Goal: Information Seeking & Learning: Learn about a topic

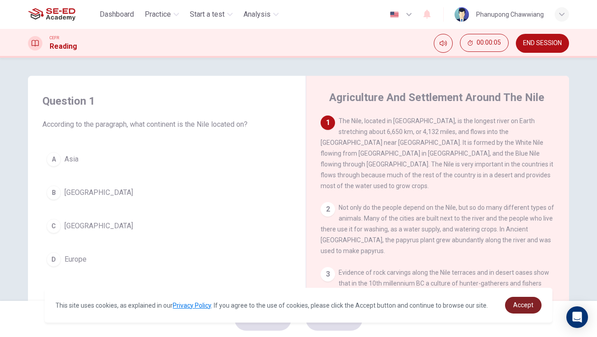
click at [522, 303] on span "Accept" at bounding box center [523, 304] width 20 height 7
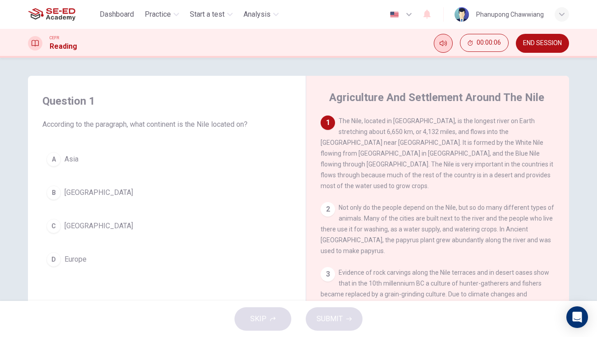
click at [440, 41] on icon "Mute" at bounding box center [443, 43] width 7 height 7
click at [441, 46] on button "Unmute" at bounding box center [447, 40] width 12 height 12
click at [375, 147] on div "1 The Nile, located in [GEOGRAPHIC_DATA], is the longest river on Earth stretch…" at bounding box center [438, 153] width 235 height 76
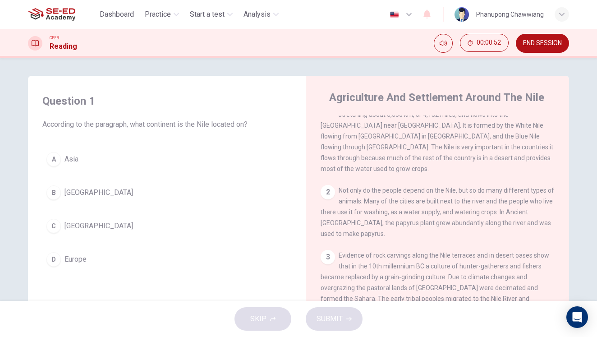
scroll to position [19, 0]
drag, startPoint x: 327, startPoint y: 180, endPoint x: 342, endPoint y: 184, distance: 15.2
click at [327, 183] on div "2" at bounding box center [328, 190] width 14 height 14
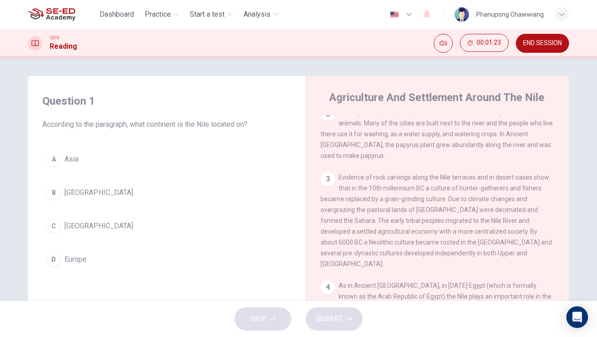
scroll to position [116, 0]
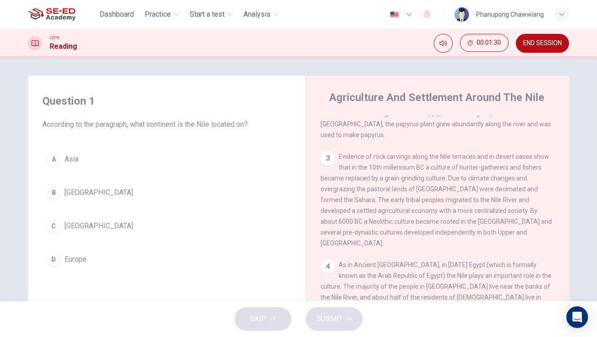
drag, startPoint x: 342, startPoint y: 159, endPoint x: 433, endPoint y: 160, distance: 90.6
click at [433, 160] on span "Evidence of rock carvings along the Nile terraces and in desert oases show that…" at bounding box center [436, 200] width 231 height 94
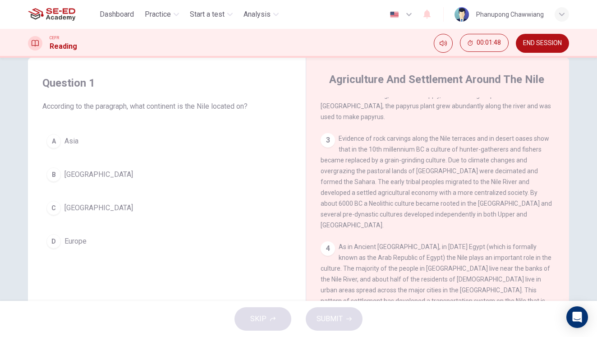
scroll to position [30, 0]
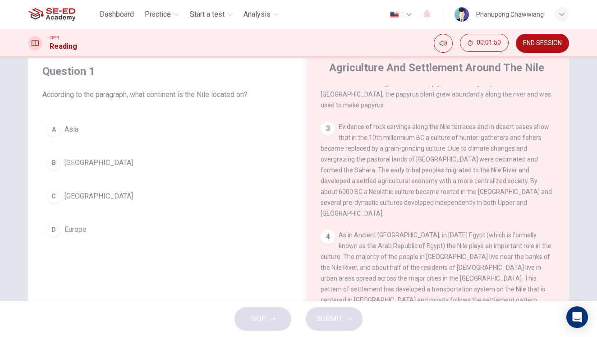
drag, startPoint x: 435, startPoint y: 161, endPoint x: 514, endPoint y: 162, distance: 78.9
click at [514, 162] on span "Evidence of rock carvings along the Nile terraces and in desert oases show that…" at bounding box center [436, 170] width 231 height 94
drag, startPoint x: 330, startPoint y: 172, endPoint x: 466, endPoint y: 178, distance: 136.7
click at [469, 176] on div "3 Evidence of rock carvings along the Nile terraces and in desert oases show th…" at bounding box center [438, 169] width 235 height 97
drag, startPoint x: 319, startPoint y: 185, endPoint x: 443, endPoint y: 184, distance: 124.0
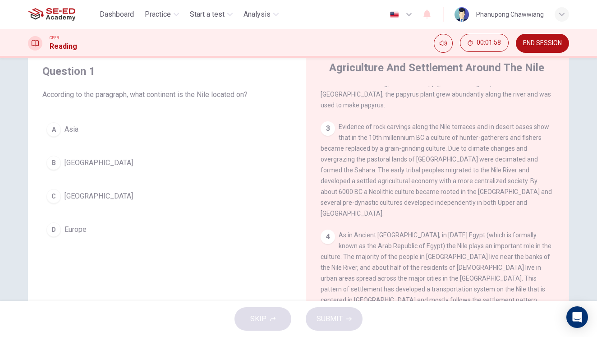
click at [443, 184] on div "3 Evidence of rock carvings along the Nile terraces and in desert oases show th…" at bounding box center [438, 169] width 235 height 97
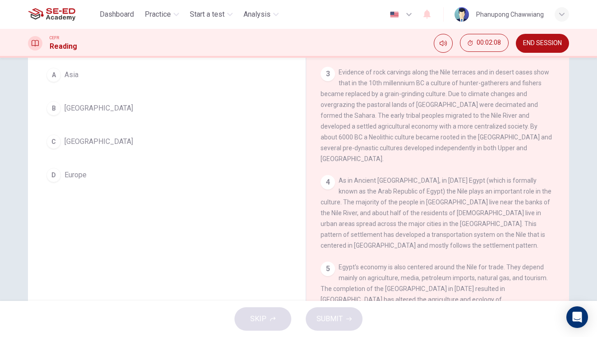
scroll to position [106, 0]
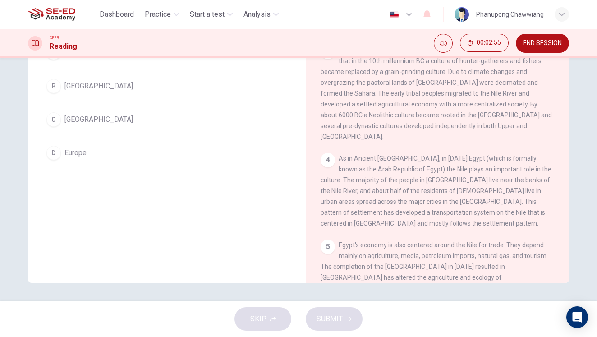
drag, startPoint x: 382, startPoint y: 211, endPoint x: 454, endPoint y: 216, distance: 71.8
click at [455, 241] on span "Egypt's economy is also centered around the Nile for trade. They depend mainly …" at bounding box center [436, 271] width 231 height 61
drag, startPoint x: 386, startPoint y: 230, endPoint x: 447, endPoint y: 230, distance: 61.3
click at [449, 239] on div "5 Egypt's economy is also centered around the Nile for trade. They depend mainl…" at bounding box center [438, 271] width 235 height 65
drag, startPoint x: 401, startPoint y: 223, endPoint x: 492, endPoint y: 225, distance: 91.1
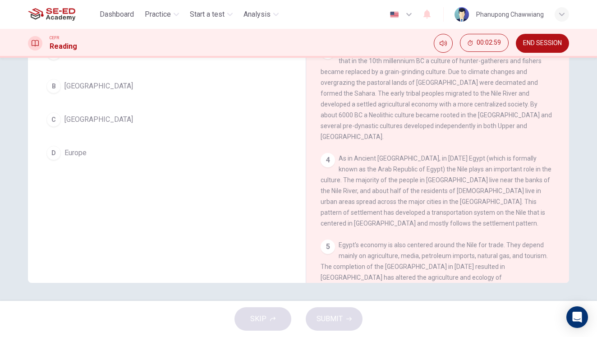
click at [492, 241] on span "Egypt's economy is also centered around the Nile for trade. They depend mainly …" at bounding box center [436, 271] width 231 height 61
click at [334, 239] on div "5 Egypt's economy is also centered around the Nile for trade. They depend mainl…" at bounding box center [438, 271] width 235 height 65
drag, startPoint x: 349, startPoint y: 229, endPoint x: 379, endPoint y: 232, distance: 29.9
click at [379, 239] on div "5 Egypt's economy is also centered around the Nile for trade. They depend mainl…" at bounding box center [438, 271] width 235 height 65
click at [377, 241] on span "Egypt's economy is also centered around the Nile for trade. They depend mainly …" at bounding box center [436, 271] width 231 height 61
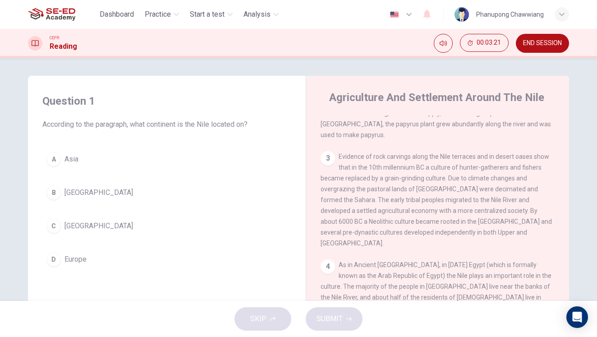
scroll to position [0, 0]
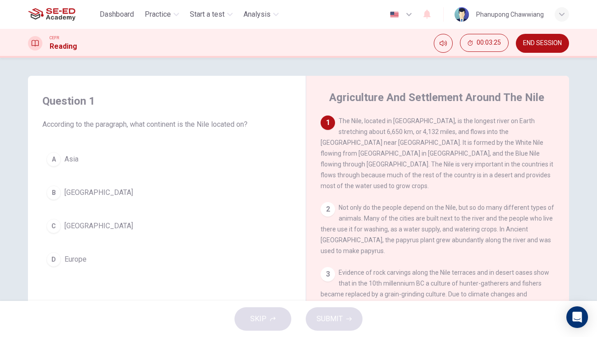
click at [56, 229] on div "C" at bounding box center [53, 226] width 14 height 14
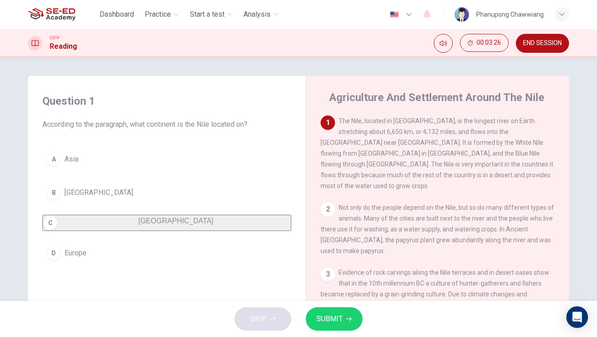
click at [343, 320] on button "SUBMIT" at bounding box center [334, 318] width 57 height 23
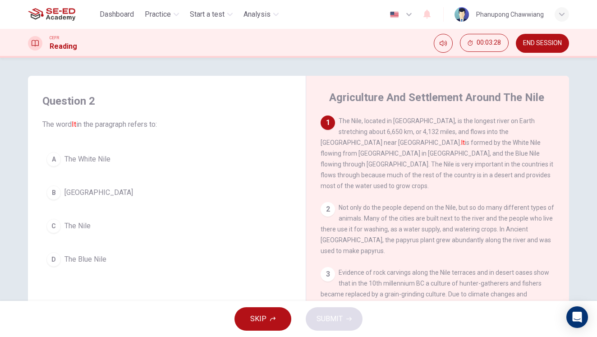
scroll to position [23, 0]
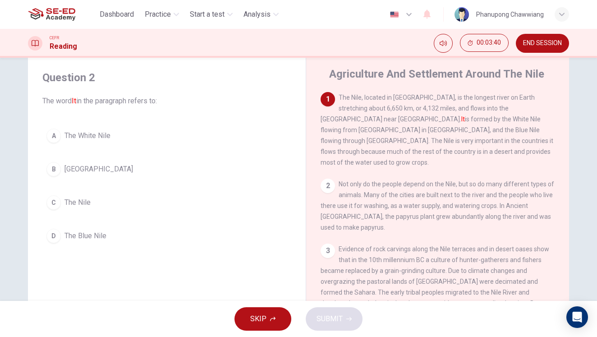
click at [66, 202] on span "The Nile" at bounding box center [77, 202] width 26 height 11
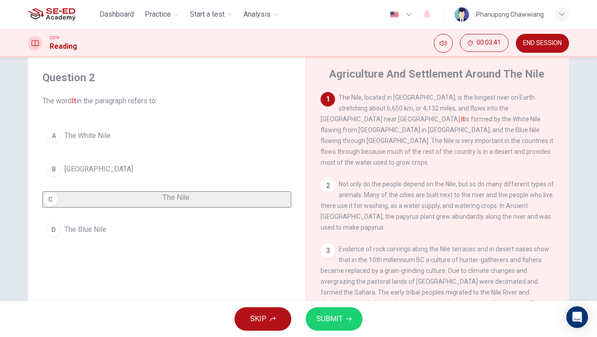
click at [339, 313] on span "SUBMIT" at bounding box center [330, 319] width 26 height 13
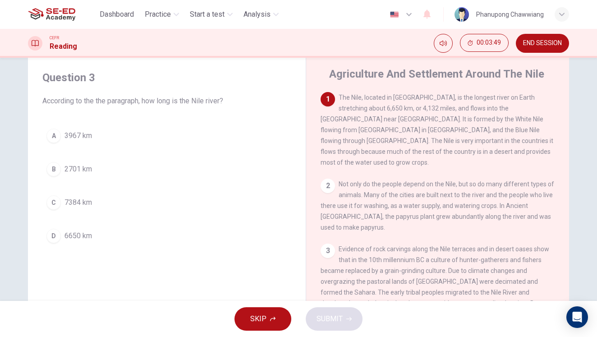
click at [72, 238] on span "6650 km" at bounding box center [78, 235] width 28 height 11
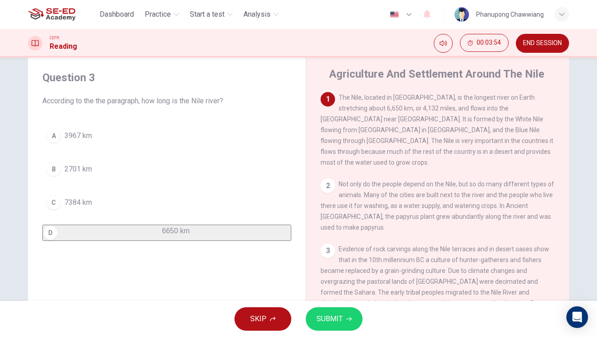
click at [343, 317] on button "SUBMIT" at bounding box center [334, 318] width 57 height 23
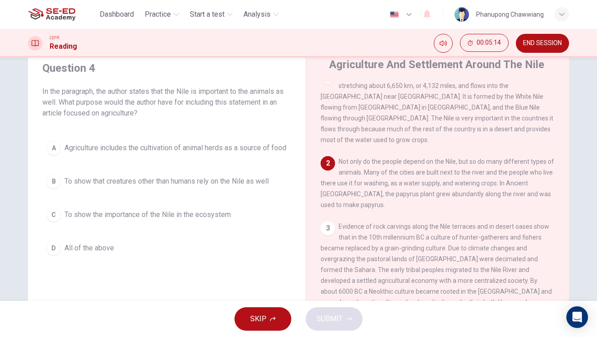
scroll to position [33, 0]
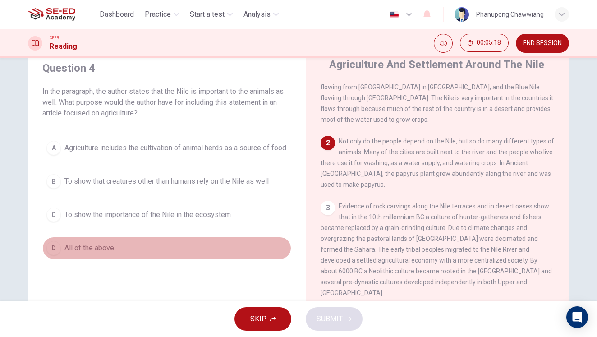
click at [97, 253] on span "All of the above" at bounding box center [89, 248] width 50 height 11
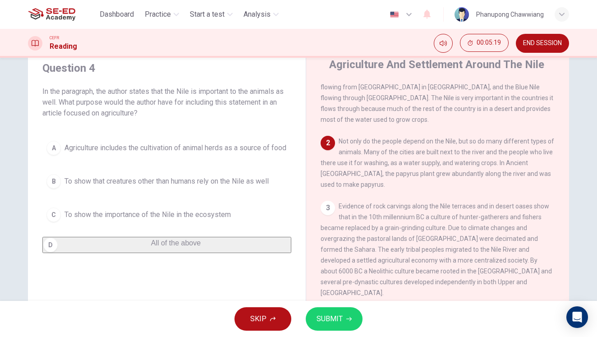
click at [331, 314] on span "SUBMIT" at bounding box center [330, 319] width 26 height 13
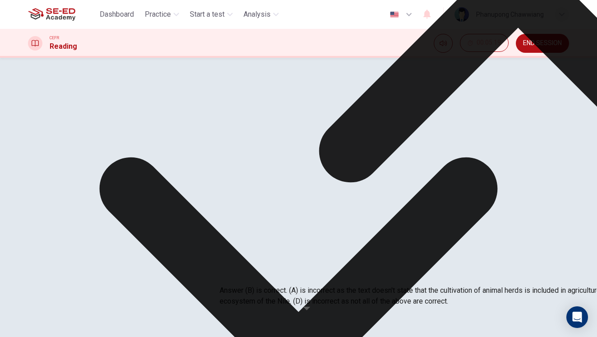
click at [191, 193] on div "A Agriculture includes the cultivation of animal herds as a source of food B To…" at bounding box center [166, 185] width 249 height 97
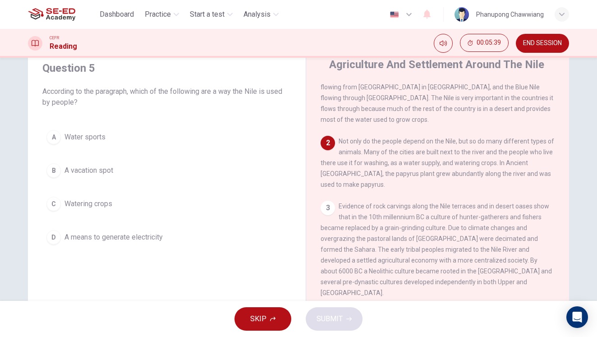
click at [99, 205] on span "Watering crops" at bounding box center [88, 203] width 48 height 11
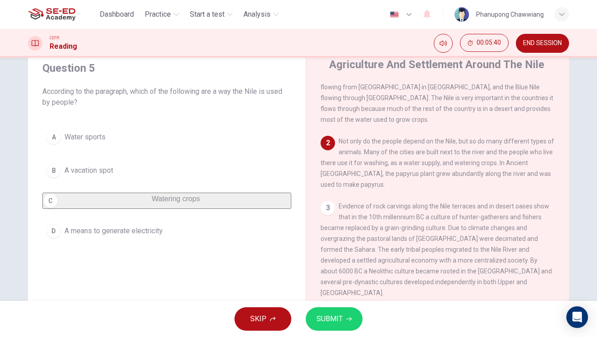
click at [335, 320] on span "SUBMIT" at bounding box center [330, 319] width 26 height 13
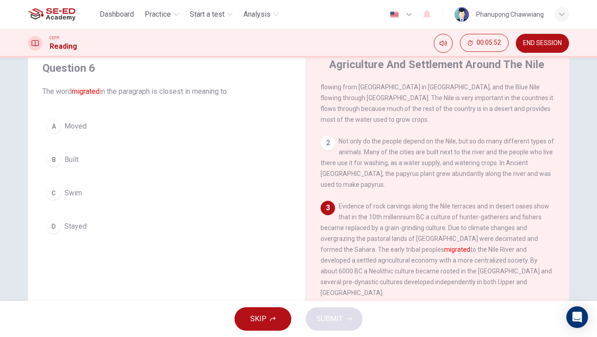
scroll to position [95, 0]
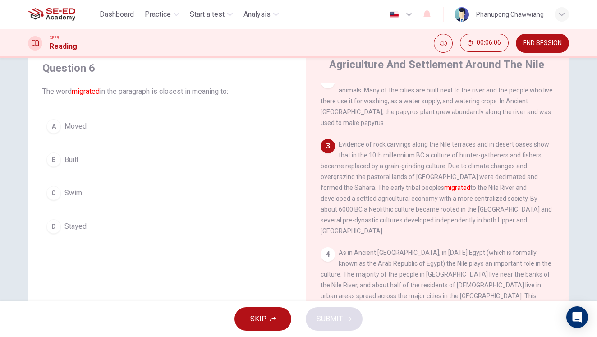
click at [108, 128] on button "A Moved" at bounding box center [166, 126] width 249 height 23
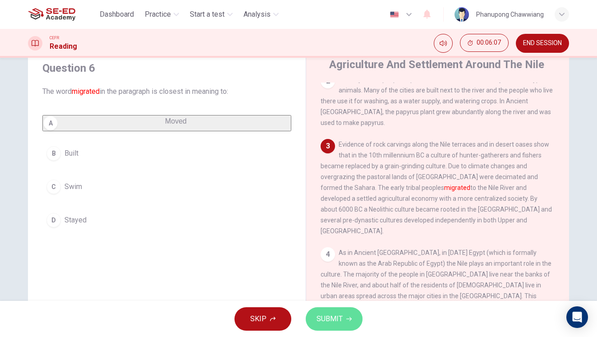
click at [322, 314] on span "SUBMIT" at bounding box center [330, 319] width 26 height 13
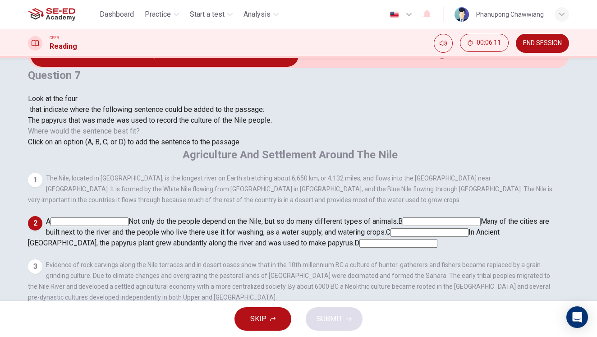
scroll to position [0, 0]
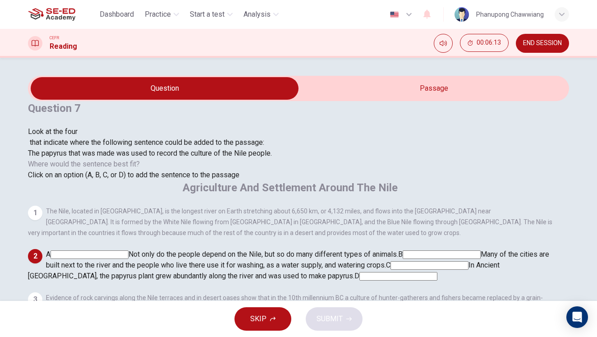
click at [129, 250] on input at bounding box center [90, 254] width 78 height 9
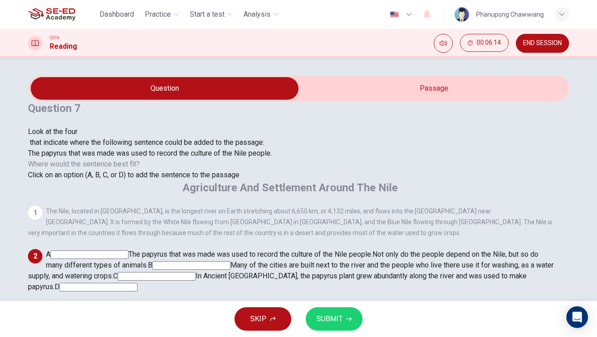
click at [129, 250] on input at bounding box center [90, 254] width 78 height 9
click at [42, 249] on div "2" at bounding box center [35, 256] width 14 height 14
click at [418, 249] on div "A The papyrus that was made was used to record the culture of the Nile people. …" at bounding box center [291, 270] width 527 height 43
click at [230, 261] on input at bounding box center [191, 265] width 78 height 9
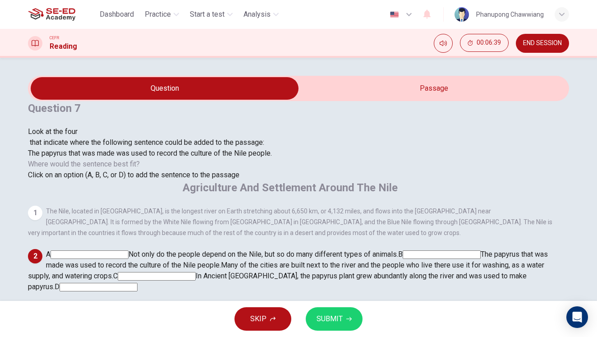
click at [196, 272] on input at bounding box center [157, 276] width 78 height 9
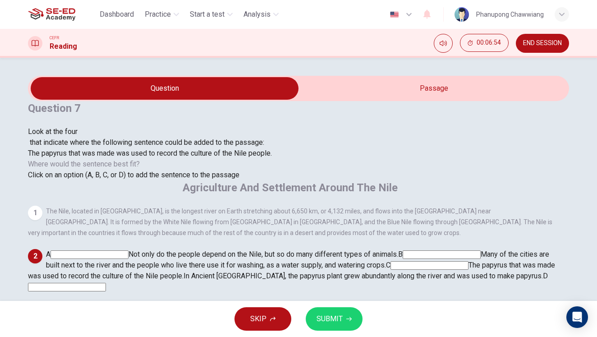
click at [42, 303] on div "3" at bounding box center [35, 310] width 14 height 14
click at [42, 249] on div "2" at bounding box center [35, 256] width 14 height 14
click at [166, 159] on div "The papyrus that was made was used to record the culture of the Nile people." at bounding box center [150, 153] width 244 height 11
click at [104, 137] on div at bounding box center [150, 137] width 244 height 0
click at [325, 310] on button "SUBMIT" at bounding box center [334, 318] width 57 height 23
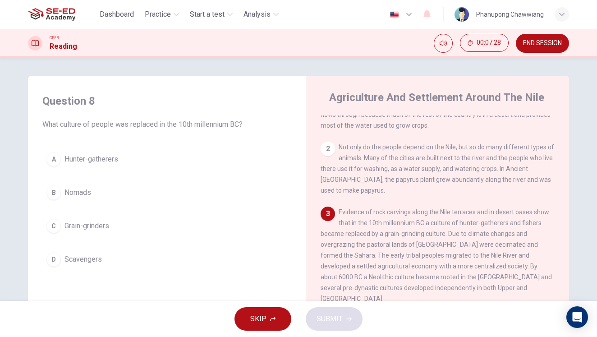
scroll to position [110, 0]
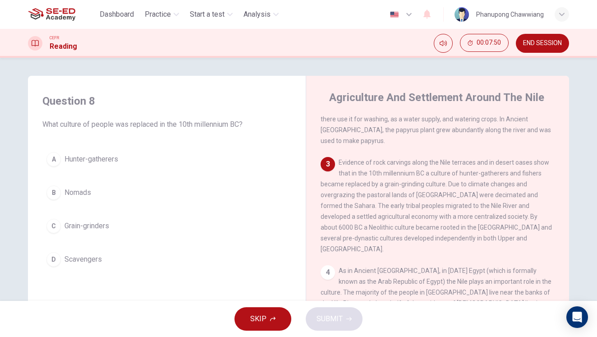
click at [90, 230] on span "Grain-grinders" at bounding box center [86, 226] width 45 height 11
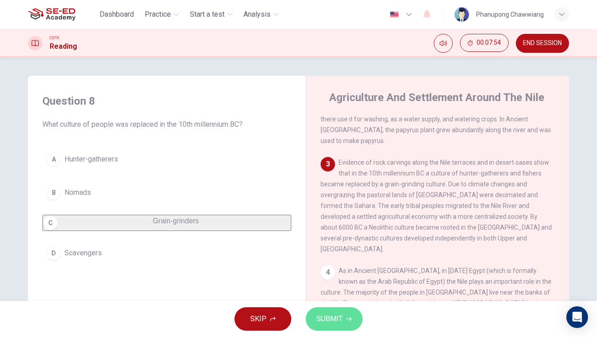
click at [343, 322] on button "SUBMIT" at bounding box center [334, 318] width 57 height 23
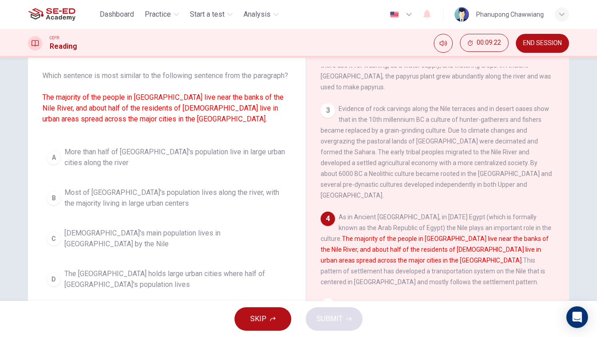
scroll to position [51, 0]
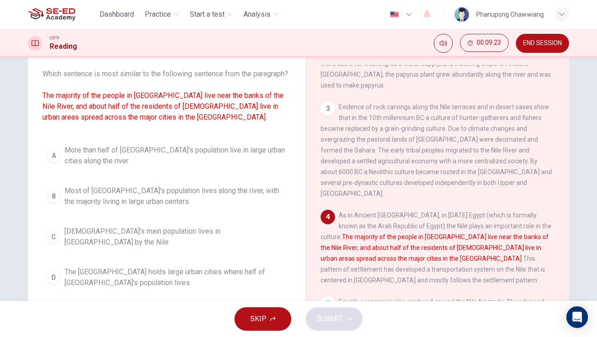
click at [126, 207] on span "Most of [GEOGRAPHIC_DATA]'s population lives along the river, with the majority…" at bounding box center [175, 196] width 223 height 22
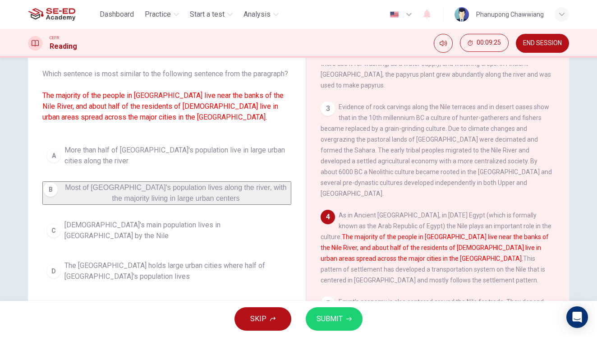
click at [338, 325] on button "SUBMIT" at bounding box center [334, 318] width 57 height 23
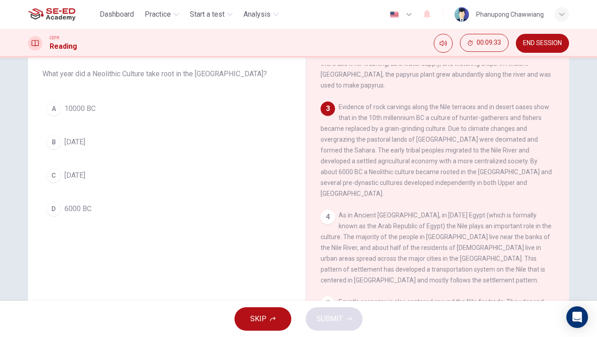
click at [71, 208] on span "6000 BC" at bounding box center [77, 208] width 27 height 11
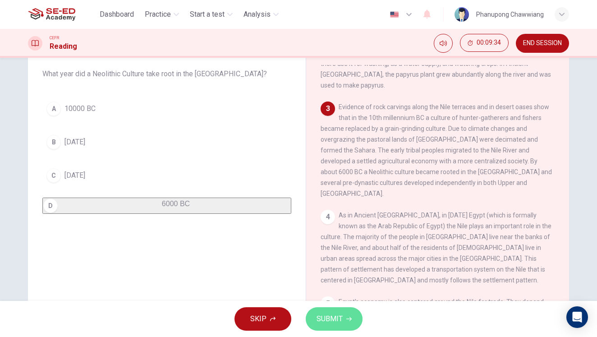
click at [329, 320] on span "SUBMIT" at bounding box center [330, 319] width 26 height 13
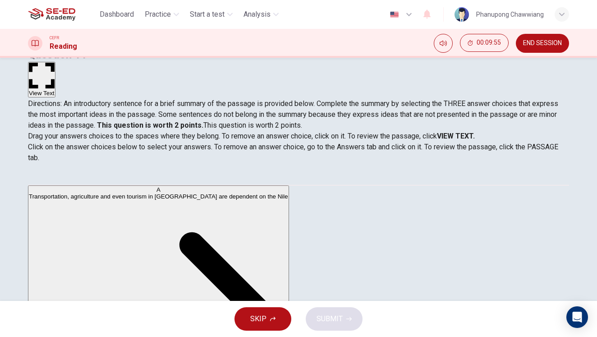
scroll to position [57, 0]
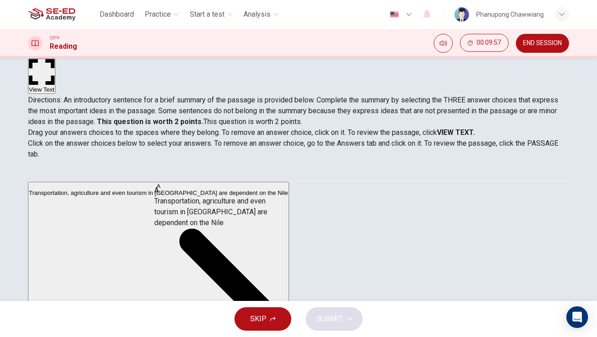
drag, startPoint x: 100, startPoint y: 199, endPoint x: 262, endPoint y: 214, distance: 162.5
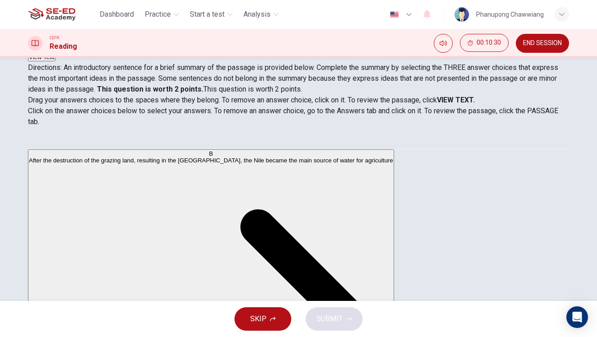
scroll to position [92, 0]
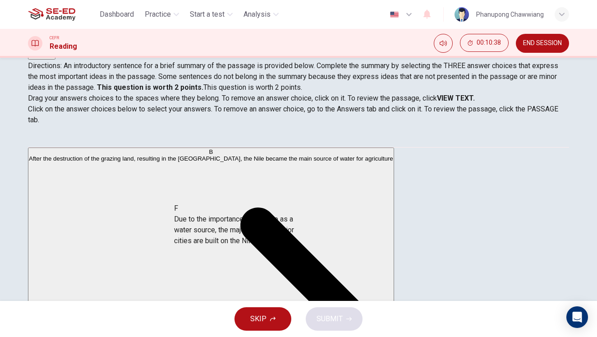
drag, startPoint x: 109, startPoint y: 259, endPoint x: 259, endPoint y: 237, distance: 151.3
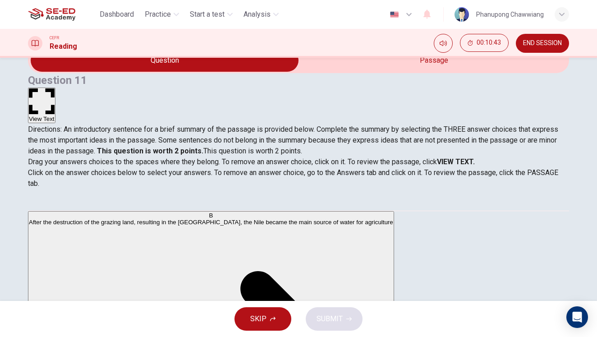
scroll to position [67, 0]
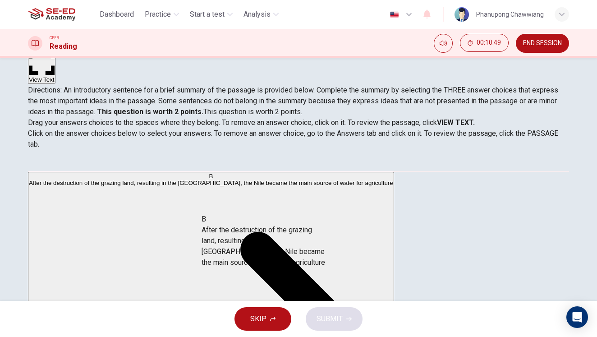
drag, startPoint x: 110, startPoint y: 205, endPoint x: 264, endPoint y: 254, distance: 162.3
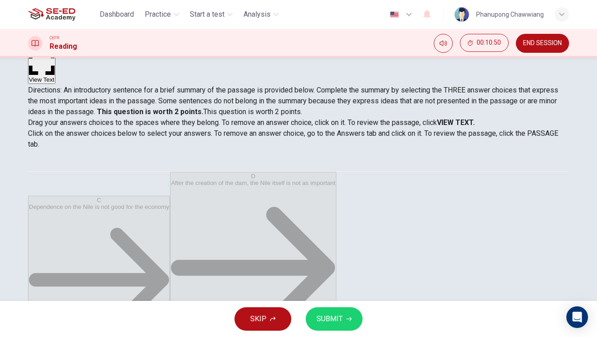
scroll to position [106, 0]
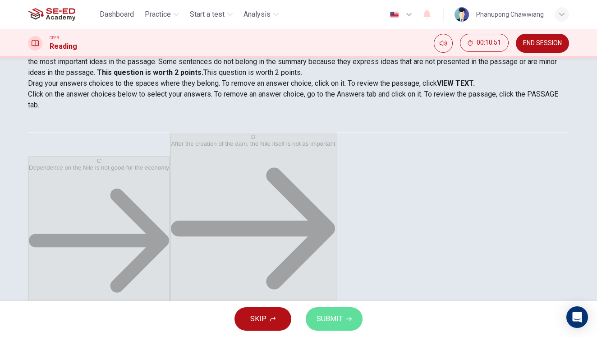
click at [331, 318] on span "SUBMIT" at bounding box center [330, 319] width 26 height 13
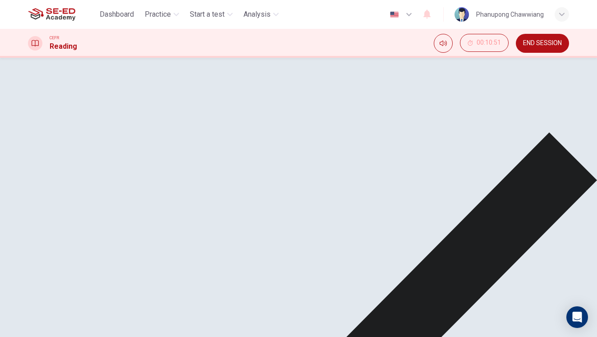
scroll to position [19, 0]
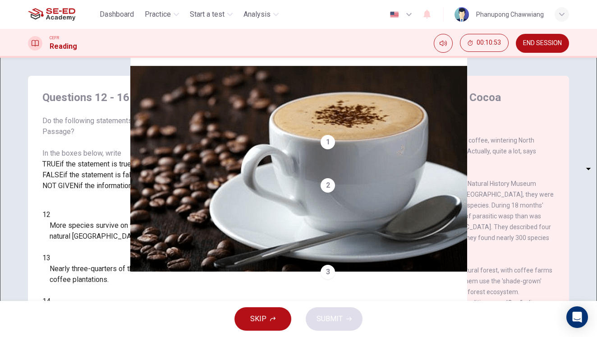
scroll to position [106, 0]
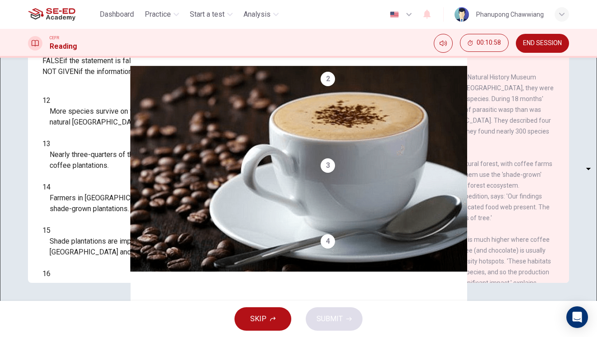
click at [551, 45] on span "END SESSION" at bounding box center [542, 43] width 39 height 7
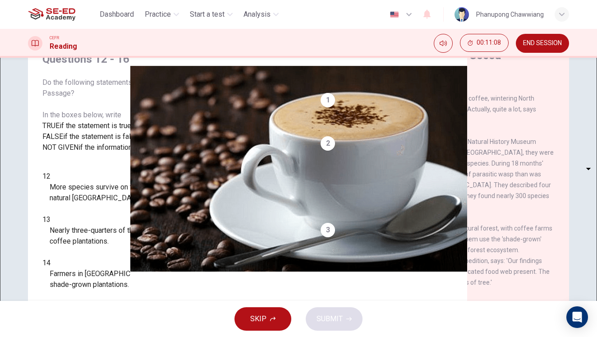
scroll to position [0, 0]
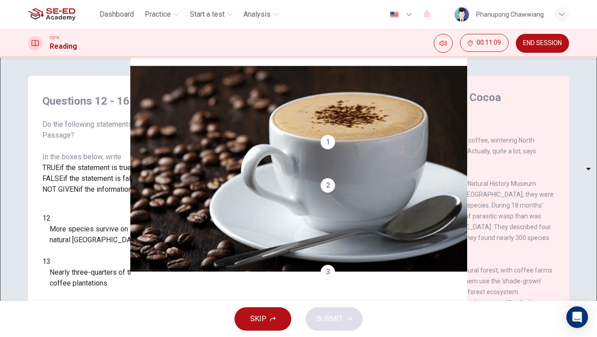
click at [554, 46] on span "END SESSION" at bounding box center [542, 43] width 39 height 7
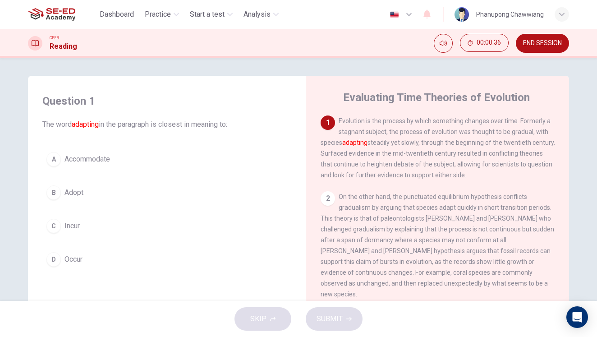
drag, startPoint x: 458, startPoint y: 155, endPoint x: 536, endPoint y: 153, distance: 77.6
click at [536, 153] on div "1 Evolution is the process by which something changes over time. Formerly a sta…" at bounding box center [438, 147] width 235 height 65
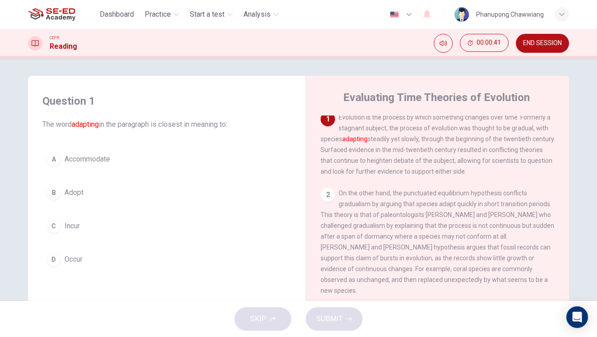
scroll to position [5, 0]
click at [60, 199] on button "B Adopt" at bounding box center [166, 192] width 249 height 23
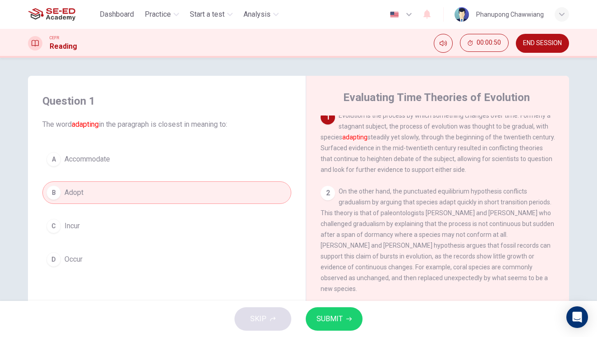
click at [331, 324] on span "SUBMIT" at bounding box center [330, 319] width 26 height 13
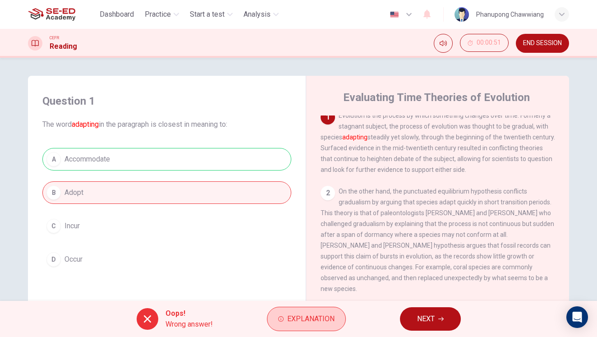
click at [285, 322] on button "Explanation" at bounding box center [306, 319] width 79 height 24
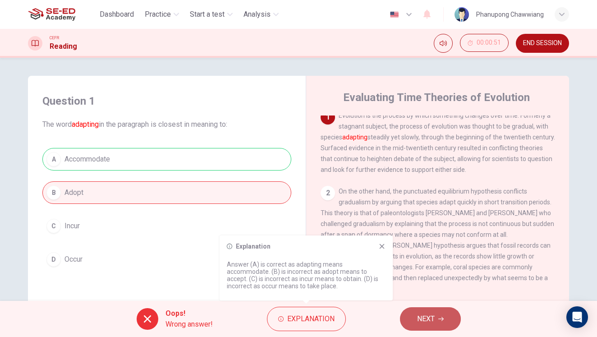
click at [433, 317] on span "NEXT" at bounding box center [426, 319] width 18 height 13
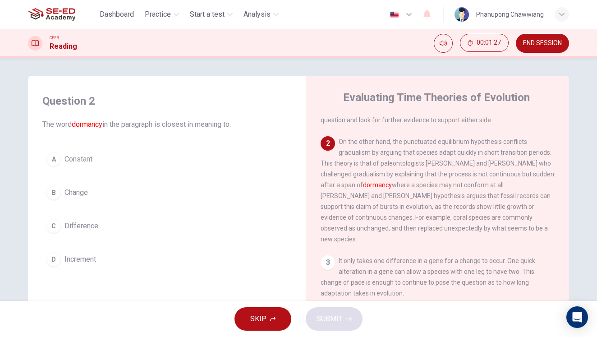
scroll to position [68, 0]
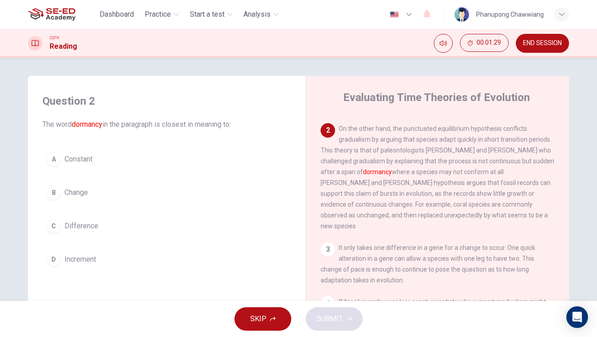
drag, startPoint x: 361, startPoint y: 184, endPoint x: 523, endPoint y: 189, distance: 162.0
click at [523, 189] on div "2 On the other hand, the punctuated equilibrium hypothesis conflicts gradualism…" at bounding box center [438, 177] width 235 height 108
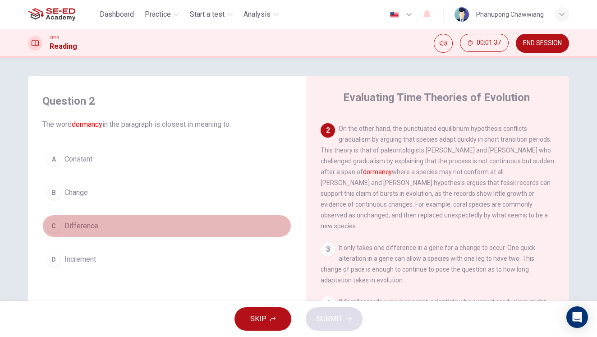
click at [77, 232] on button "C Difference" at bounding box center [166, 226] width 249 height 23
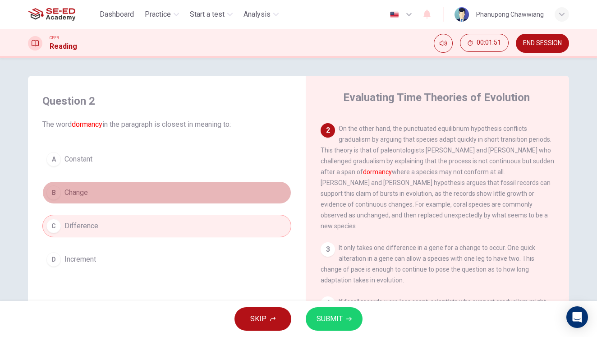
click at [141, 197] on button "B Change" at bounding box center [166, 192] width 249 height 23
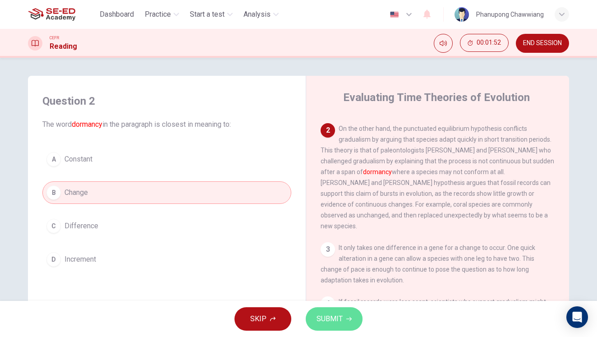
click at [337, 322] on span "SUBMIT" at bounding box center [330, 319] width 26 height 13
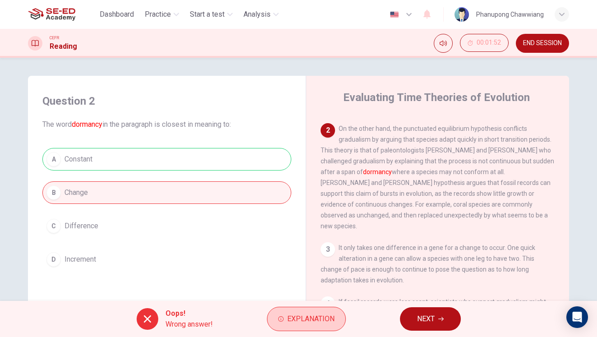
click at [310, 325] on button "Explanation" at bounding box center [306, 319] width 79 height 24
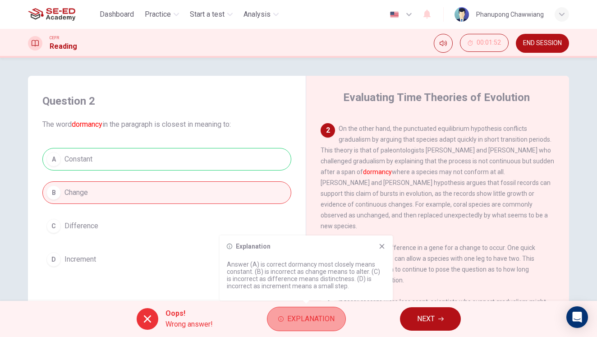
click at [310, 325] on button "Explanation" at bounding box center [306, 319] width 79 height 24
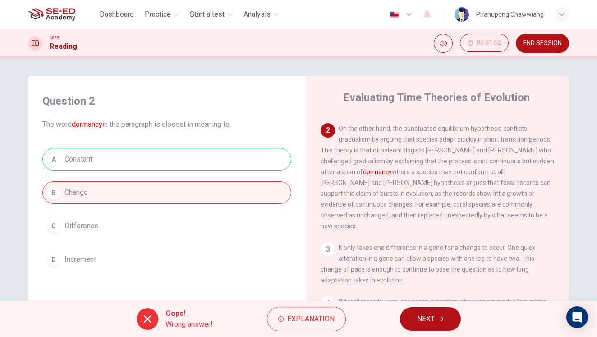
click at [443, 316] on button "NEXT" at bounding box center [430, 318] width 61 height 23
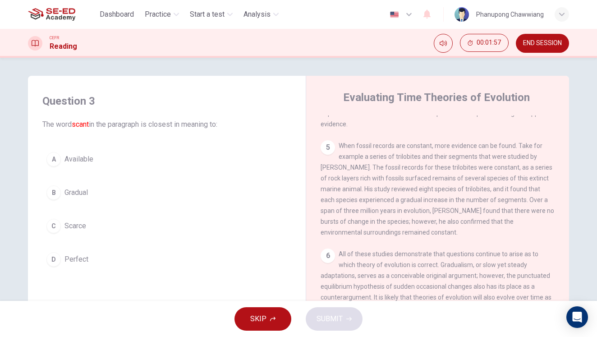
scroll to position [223, 0]
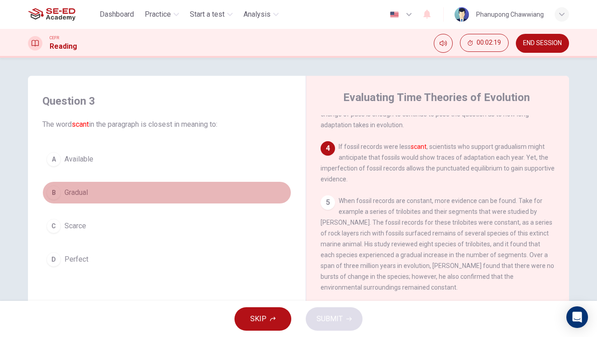
click at [96, 196] on button "B Gradual" at bounding box center [166, 192] width 249 height 23
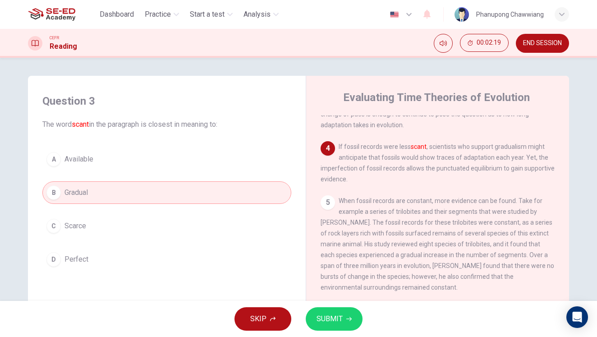
click at [336, 327] on button "SUBMIT" at bounding box center [334, 318] width 57 height 23
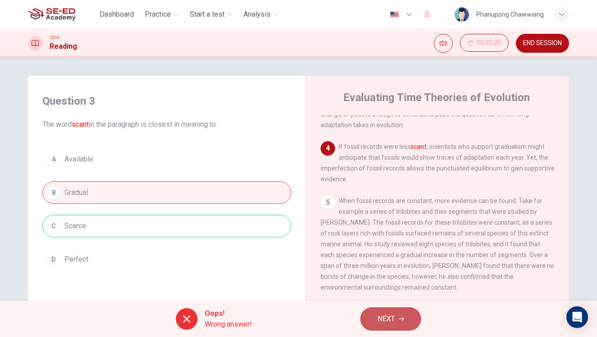
click at [374, 322] on button "NEXT" at bounding box center [390, 318] width 61 height 23
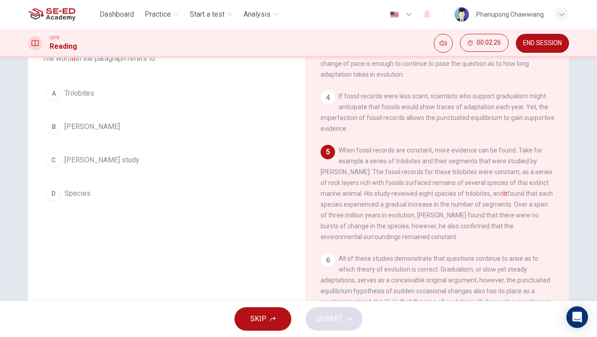
scroll to position [47, 0]
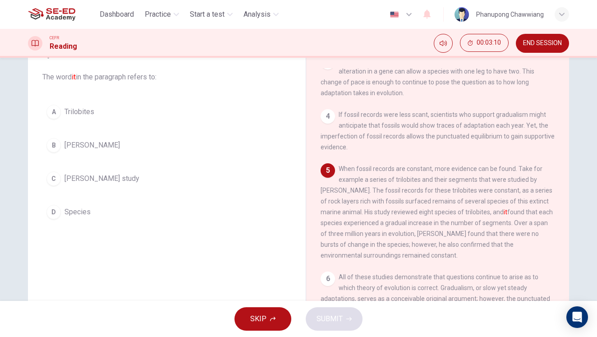
click at [161, 179] on button "C Sheldon's study" at bounding box center [166, 178] width 249 height 23
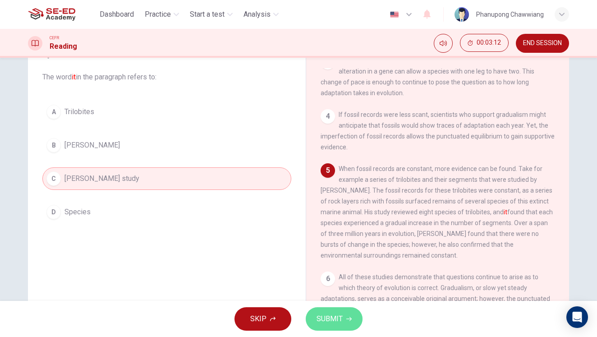
click at [334, 318] on span "SUBMIT" at bounding box center [330, 319] width 26 height 13
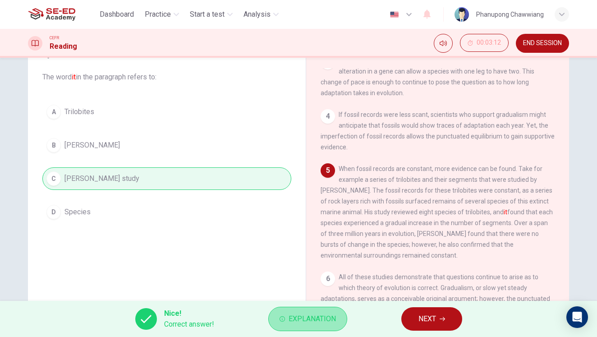
click at [290, 321] on span "Explanation" at bounding box center [312, 319] width 47 height 13
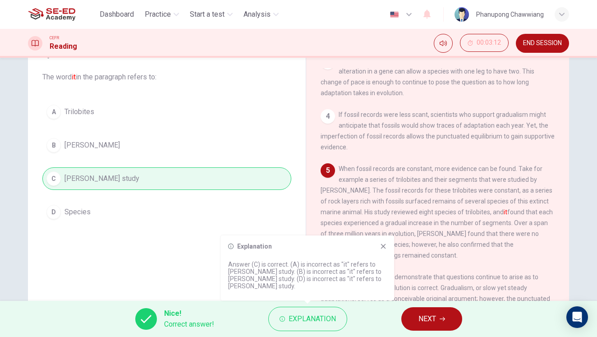
click at [438, 317] on button "NEXT" at bounding box center [431, 318] width 61 height 23
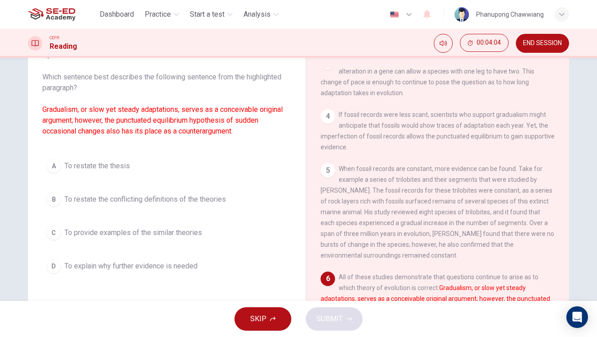
click at [173, 203] on span "To restate the conflicting definitions of the theories" at bounding box center [144, 199] width 161 height 11
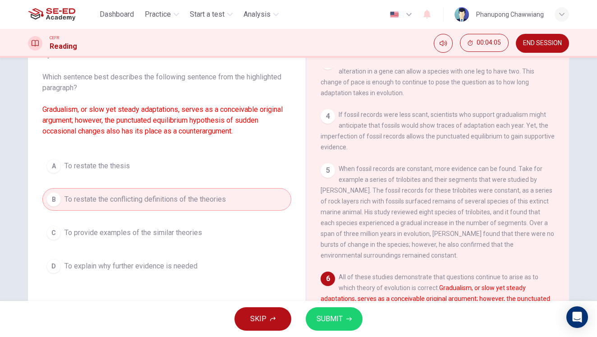
click at [326, 325] on span "SUBMIT" at bounding box center [330, 319] width 26 height 13
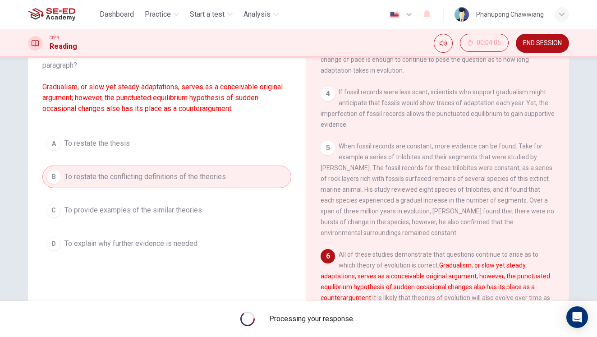
scroll to position [89, 0]
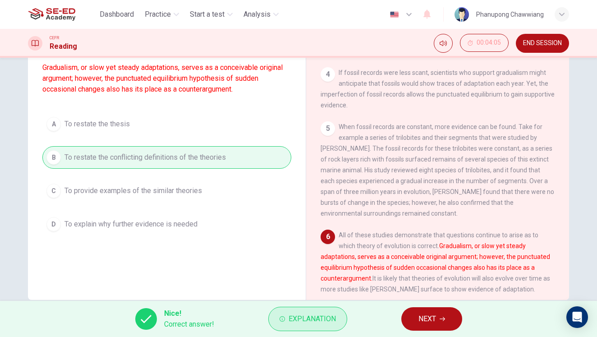
click at [317, 322] on span "Explanation" at bounding box center [312, 319] width 47 height 13
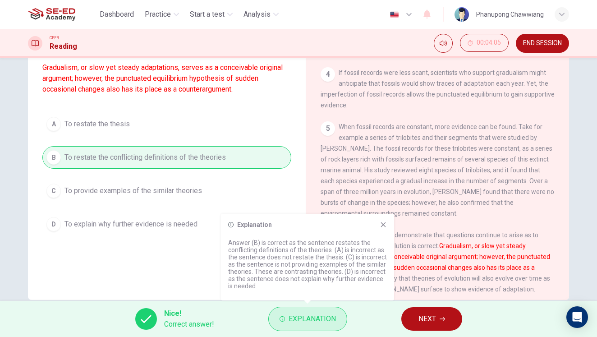
click at [317, 322] on span "Explanation" at bounding box center [312, 319] width 47 height 13
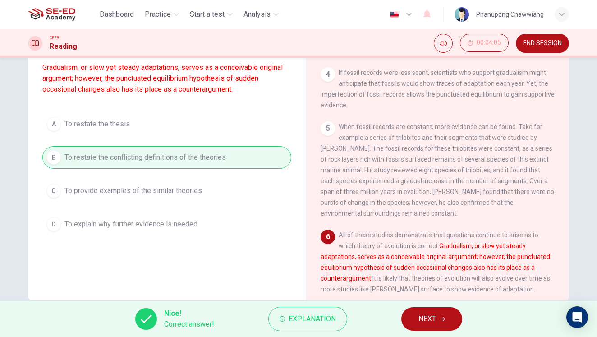
click at [422, 321] on span "NEXT" at bounding box center [427, 319] width 18 height 13
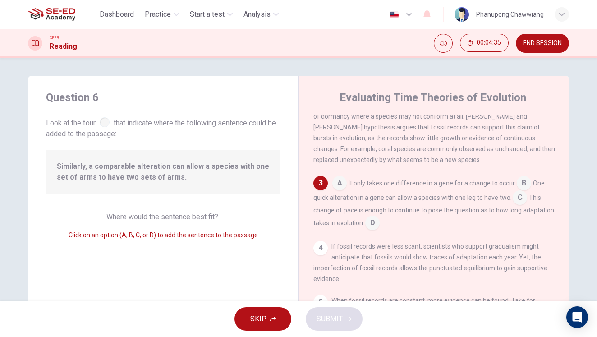
scroll to position [138, 0]
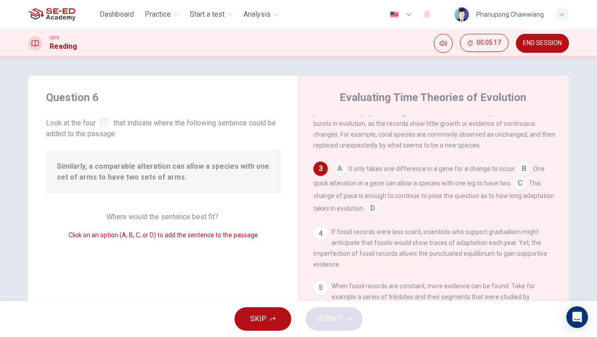
click at [522, 184] on input at bounding box center [520, 184] width 14 height 14
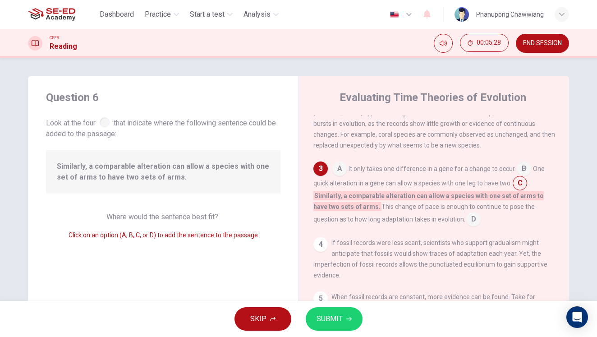
click at [322, 323] on span "SUBMIT" at bounding box center [330, 319] width 26 height 13
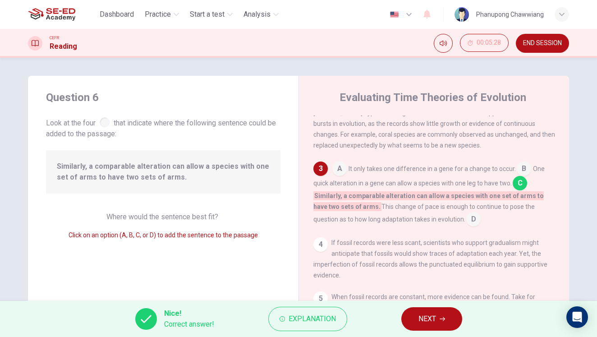
scroll to position [9, 0]
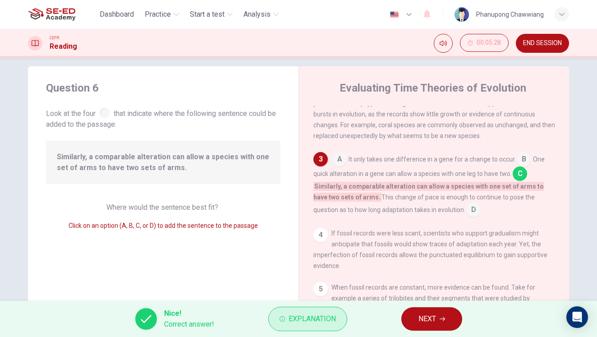
click at [299, 321] on span "Explanation" at bounding box center [312, 319] width 47 height 13
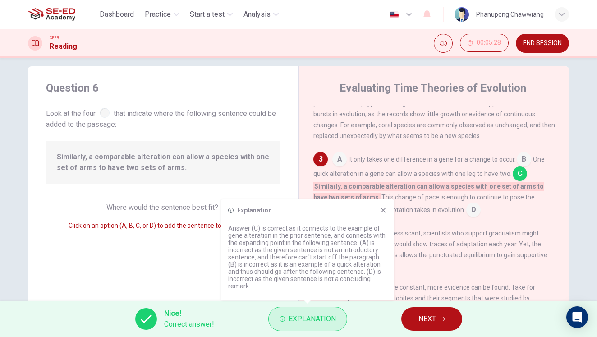
drag, startPoint x: 296, startPoint y: 323, endPoint x: 334, endPoint y: 324, distance: 37.4
click at [296, 323] on span "Explanation" at bounding box center [312, 319] width 47 height 13
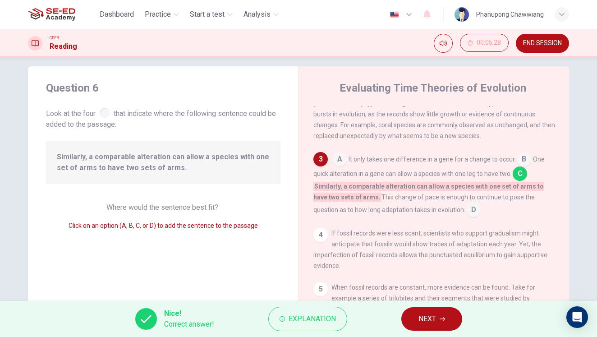
click at [428, 317] on span "NEXT" at bounding box center [427, 319] width 18 height 13
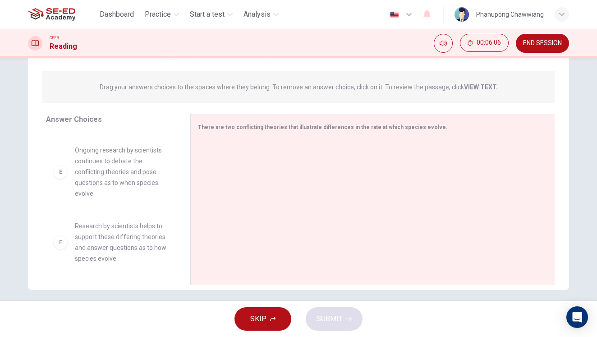
scroll to position [106, 0]
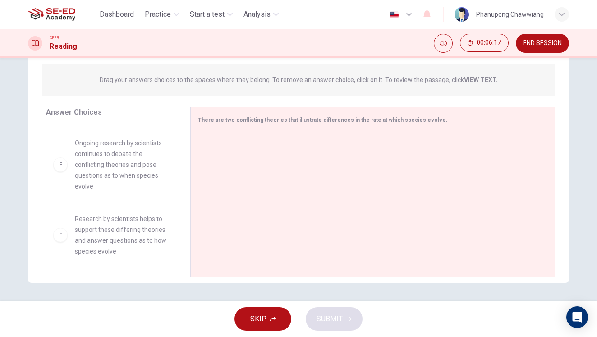
click at [115, 234] on span "Research by scientists helps to support these differing theories and answer que…" at bounding box center [122, 234] width 94 height 43
drag, startPoint x: 110, startPoint y: 242, endPoint x: 248, endPoint y: 228, distance: 138.7
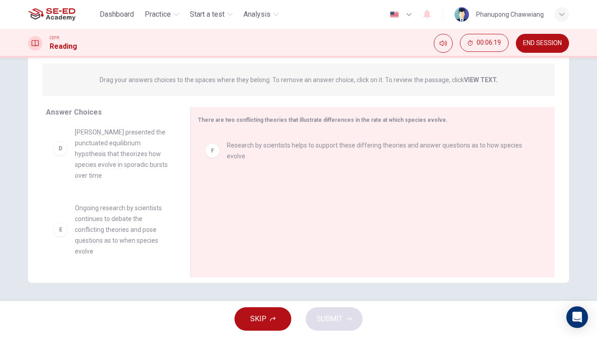
drag, startPoint x: 109, startPoint y: 171, endPoint x: 110, endPoint y: 157, distance: 14.0
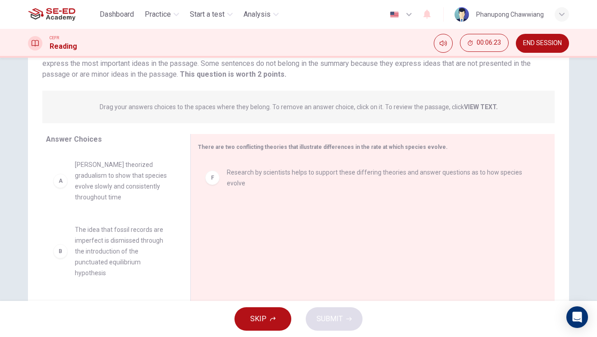
scroll to position [0, 0]
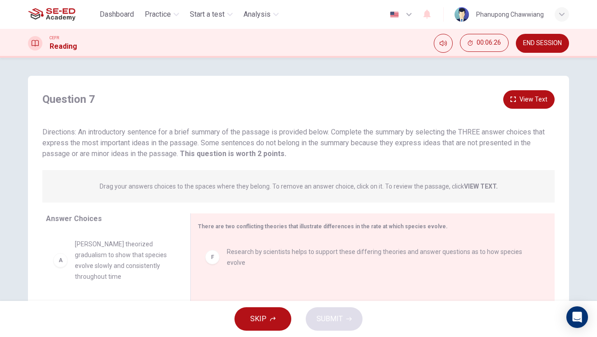
drag, startPoint x: 578, startPoint y: 189, endPoint x: 572, endPoint y: 218, distance: 29.5
click at [517, 104] on button "View Text" at bounding box center [528, 99] width 51 height 18
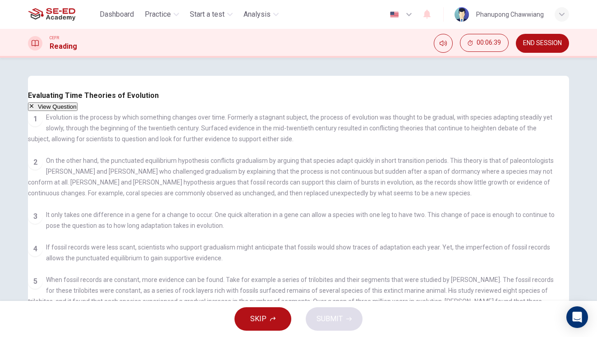
click at [78, 102] on button "View Question" at bounding box center [53, 106] width 50 height 9
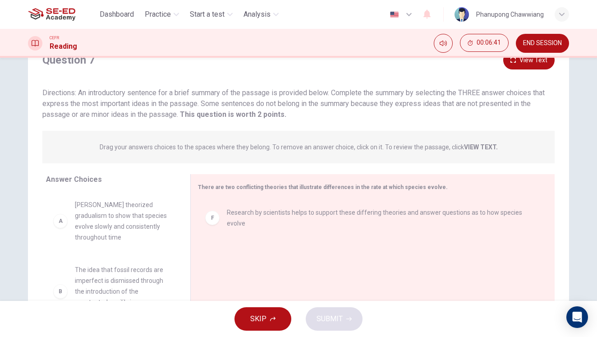
scroll to position [70, 0]
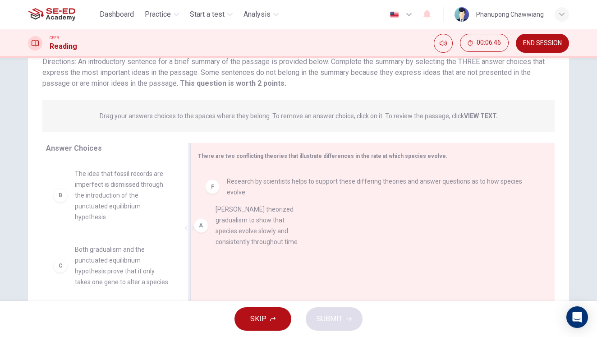
drag, startPoint x: 126, startPoint y: 210, endPoint x: 280, endPoint y: 242, distance: 157.5
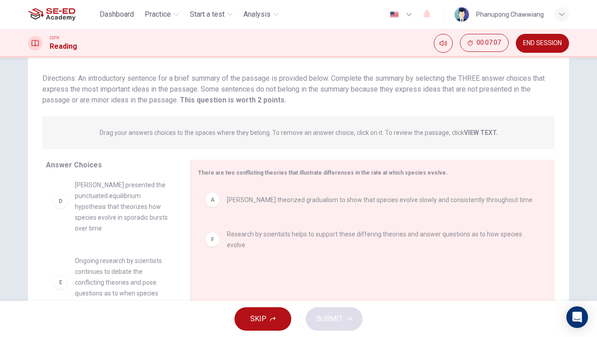
scroll to position [106, 0]
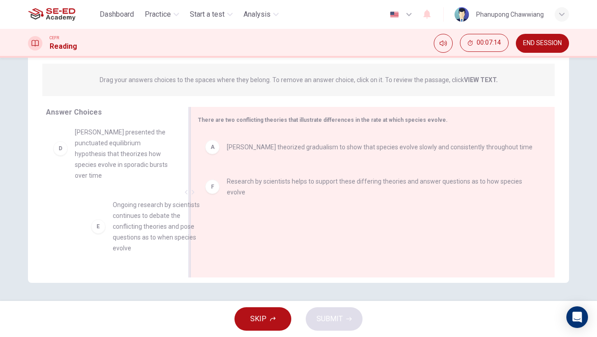
drag, startPoint x: 105, startPoint y: 246, endPoint x: 255, endPoint y: 244, distance: 150.2
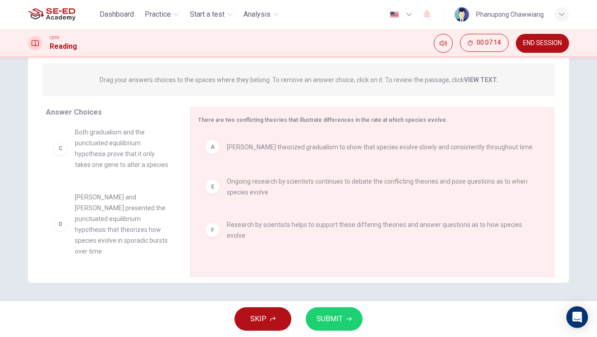
scroll to position [92, 0]
click at [343, 319] on button "SUBMIT" at bounding box center [334, 318] width 57 height 23
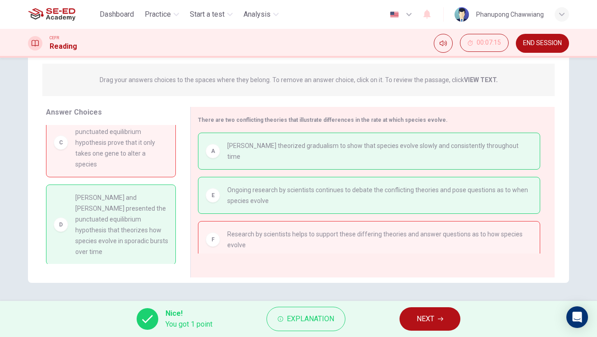
scroll to position [95, 0]
click at [433, 314] on span "NEXT" at bounding box center [426, 319] width 18 height 13
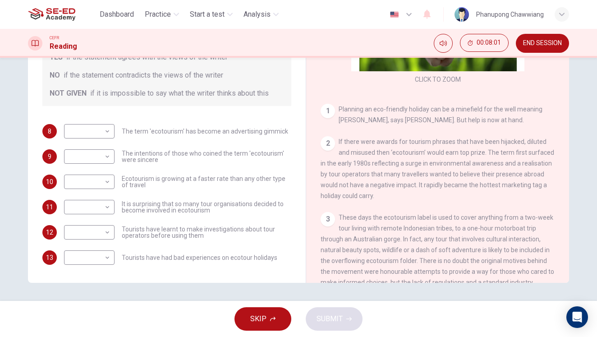
scroll to position [97, 0]
drag, startPoint x: 464, startPoint y: 173, endPoint x: 522, endPoint y: 170, distance: 58.2
click at [522, 170] on span "If there were awards for tourism phrases that have been hijacked, diluted and m…" at bounding box center [438, 166] width 234 height 61
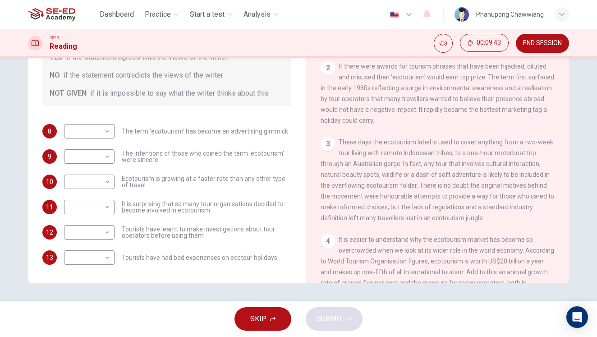
scroll to position [182, 0]
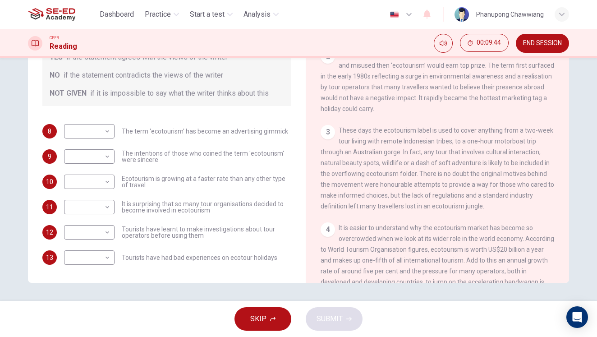
drag, startPoint x: 375, startPoint y: 150, endPoint x: 474, endPoint y: 161, distance: 99.4
click at [474, 161] on span "These days the ecotourism label is used to cover anything from a two-week tour …" at bounding box center [438, 168] width 234 height 83
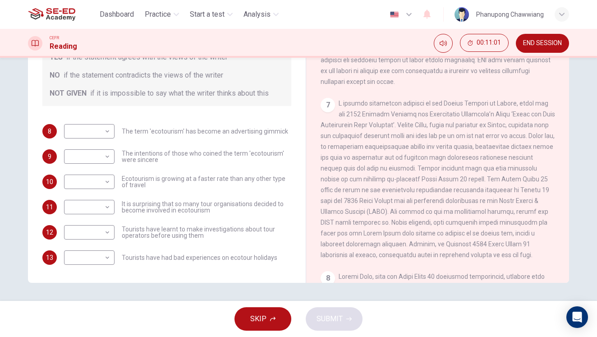
scroll to position [743, 0]
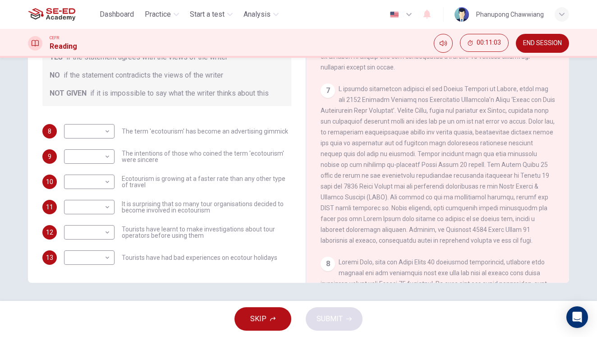
drag, startPoint x: 328, startPoint y: 152, endPoint x: 509, endPoint y: 199, distance: 186.9
click at [509, 199] on span at bounding box center [438, 164] width 235 height 159
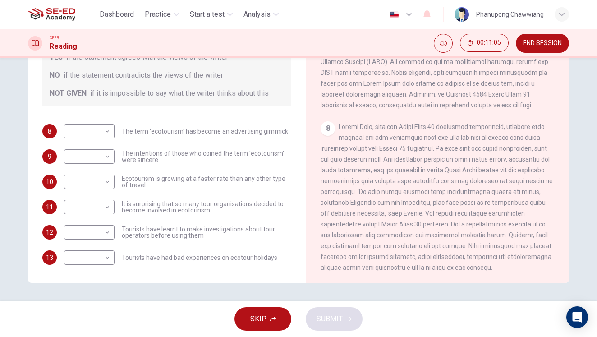
scroll to position [890, 0]
click at [98, 132] on body "This site uses cookies, as explained in our Privacy Policy . If you agree to th…" at bounding box center [298, 168] width 597 height 337
click at [91, 171] on li "NOT GIVEN" at bounding box center [87, 165] width 51 height 11
type input "NOT GIVEN"
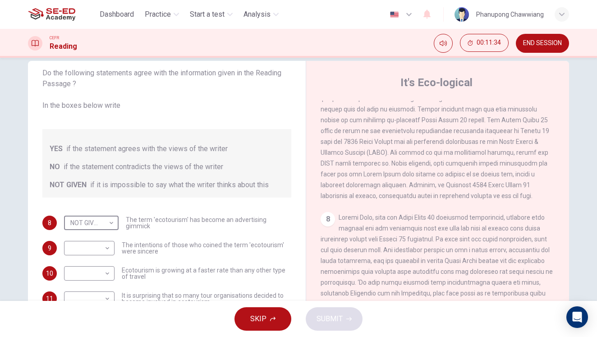
scroll to position [97, 0]
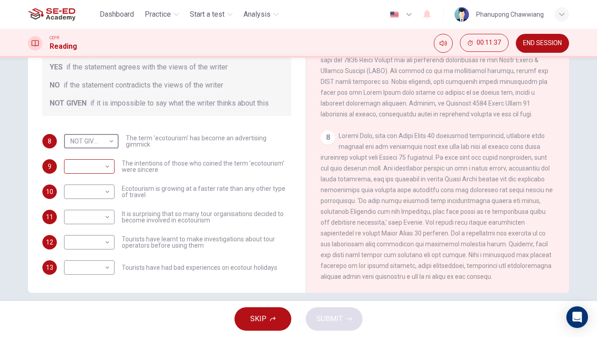
click at [94, 169] on body "This site uses cookies, as explained in our Privacy Policy . If you agree to th…" at bounding box center [298, 168] width 597 height 337
click at [92, 195] on li "NO" at bounding box center [87, 189] width 51 height 11
type input "NO"
click at [104, 194] on body "This site uses cookies, as explained in our Privacy Policy . If you agree to th…" at bounding box center [298, 168] width 597 height 337
drag, startPoint x: 96, startPoint y: 204, endPoint x: 115, endPoint y: 200, distance: 19.4
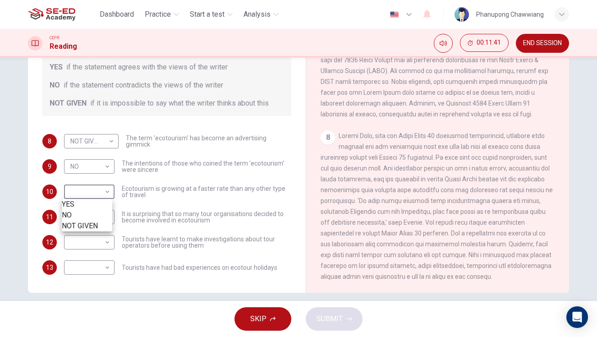
click at [96, 204] on li "YES" at bounding box center [87, 204] width 51 height 11
type input "YES"
click at [82, 215] on body "This site uses cookies, as explained in our Privacy Policy . If you agree to th…" at bounding box center [298, 168] width 597 height 337
drag, startPoint x: 78, startPoint y: 229, endPoint x: 142, endPoint y: 213, distance: 65.5
click at [78, 229] on li "YES" at bounding box center [87, 229] width 51 height 11
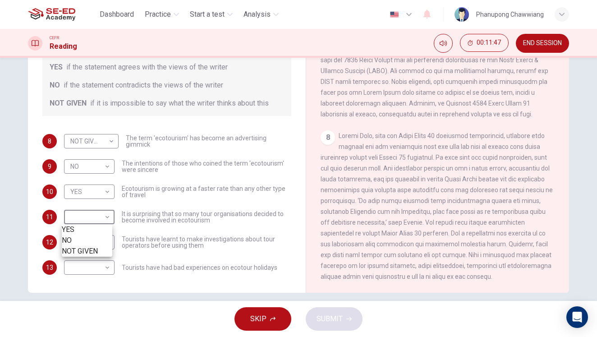
type input "YES"
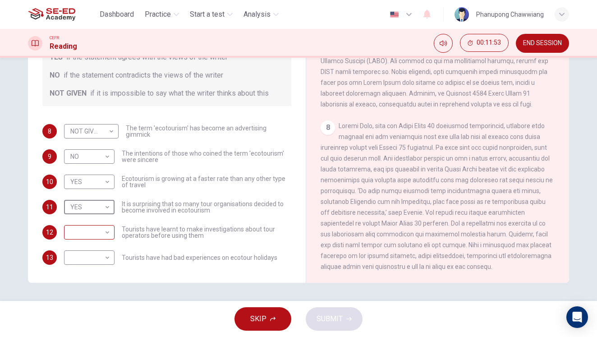
click at [91, 236] on body "This site uses cookies, as explained in our Privacy Policy . If you agree to th…" at bounding box center [298, 168] width 597 height 337
click at [80, 246] on li "YES" at bounding box center [87, 244] width 51 height 11
type input "YES"
click at [107, 262] on body "This site uses cookies, as explained in our Privacy Policy . If you agree to th…" at bounding box center [298, 168] width 597 height 337
click at [91, 284] on li "NO" at bounding box center [87, 281] width 51 height 11
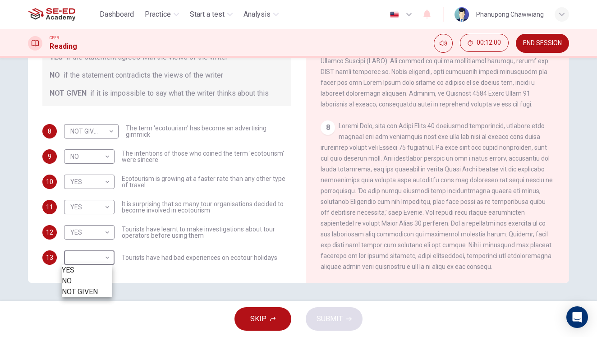
type input "NO"
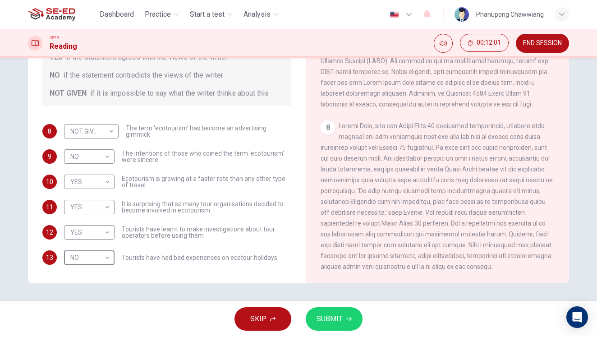
click at [337, 318] on span "SUBMIT" at bounding box center [330, 319] width 26 height 13
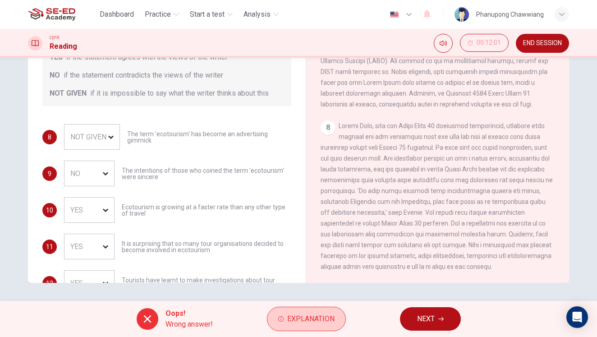
click at [293, 315] on span "Explanation" at bounding box center [310, 319] width 47 height 13
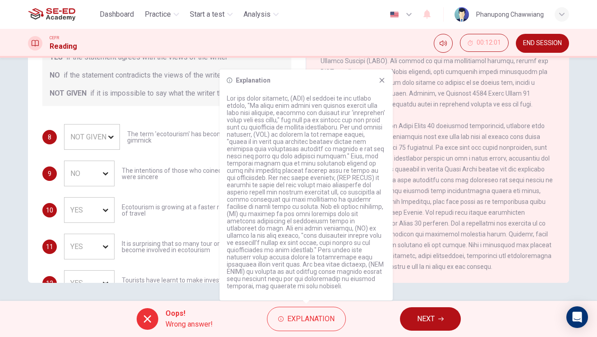
click at [183, 146] on div "8 NOT GIVEN NOT GIVEN ​ The term 'ecotourism' has become an advertising gimmick…" at bounding box center [166, 228] width 249 height 208
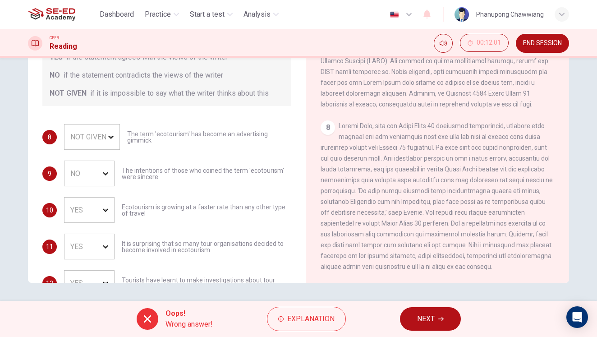
click at [418, 319] on span "NEXT" at bounding box center [426, 319] width 18 height 13
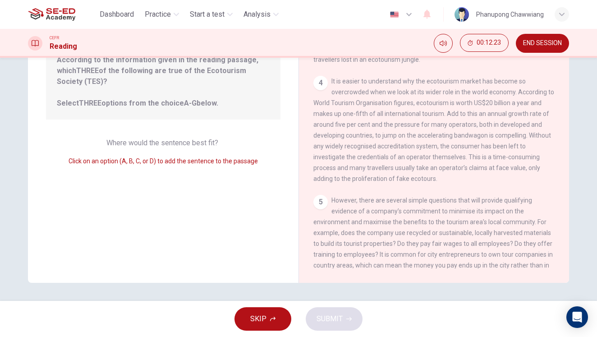
scroll to position [0, 0]
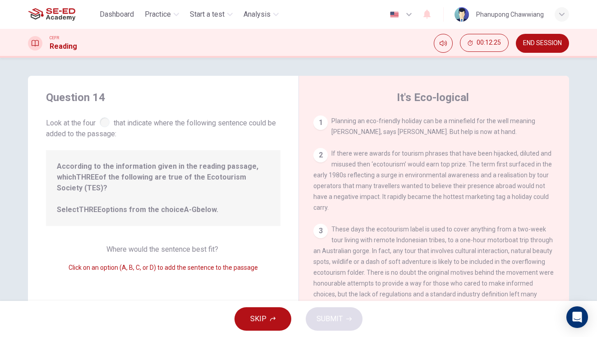
drag, startPoint x: 373, startPoint y: 129, endPoint x: 164, endPoint y: 221, distance: 228.0
click at [167, 219] on div "Question 14 Look at the four that indicate where the following sentence could b…" at bounding box center [298, 232] width 541 height 313
drag, startPoint x: 149, startPoint y: 240, endPoint x: 155, endPoint y: 218, distance: 22.3
click at [149, 245] on span "Where would the sentence best fit?" at bounding box center [163, 249] width 114 height 9
click at [100, 174] on span "According to the information given in the reading passage, which THREE of the f…" at bounding box center [163, 188] width 213 height 54
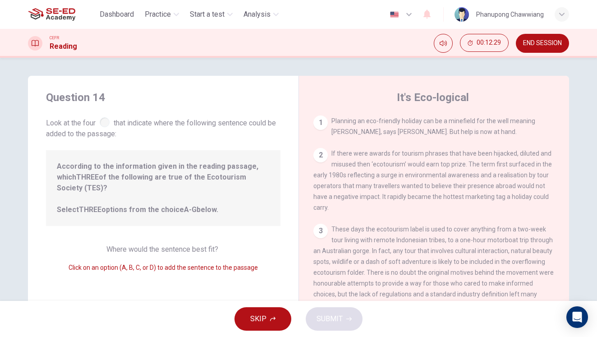
click at [101, 124] on div at bounding box center [105, 122] width 10 height 10
drag, startPoint x: 173, startPoint y: 188, endPoint x: 207, endPoint y: 192, distance: 34.1
click at [172, 188] on span "According to the information given in the reading passage, which THREE of the f…" at bounding box center [163, 188] width 213 height 54
click at [157, 183] on span "According to the information given in the reading passage, which THREE of the f…" at bounding box center [163, 188] width 213 height 54
click at [388, 164] on span "If there were awards for tourism phrases that have been hijacked, diluted and m…" at bounding box center [432, 180] width 239 height 61
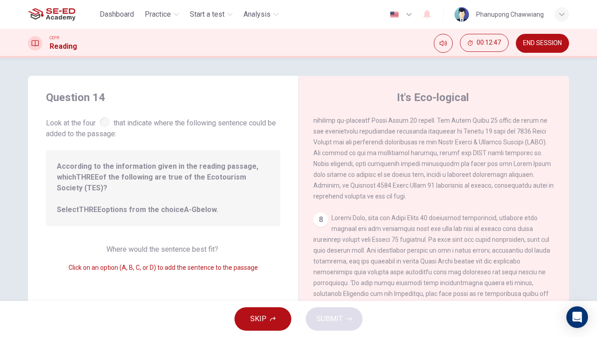
scroll to position [106, 0]
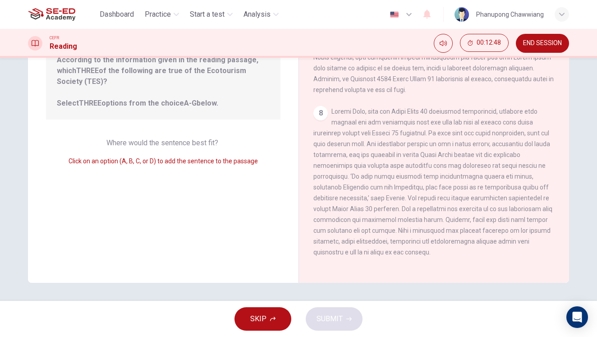
click at [186, 141] on div "Where would the sentence best fit? Click on an option (A, B, C, or D) to add th…" at bounding box center [163, 152] width 235 height 29
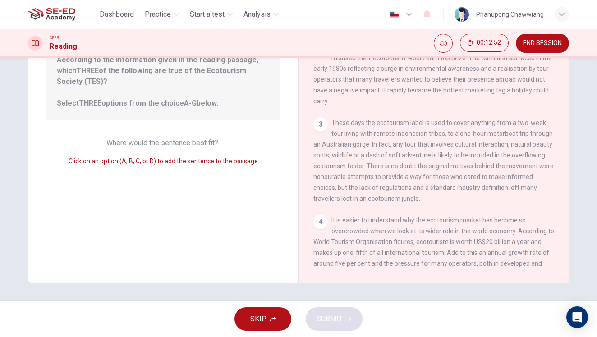
scroll to position [0, 0]
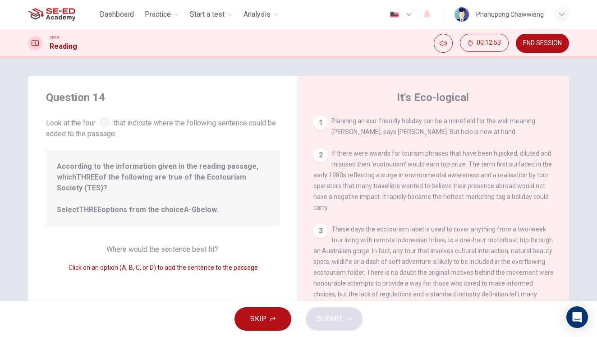
click at [318, 126] on div "1" at bounding box center [320, 122] width 14 height 14
click at [317, 146] on div "1 Planning an eco-friendly holiday can be a minefield for the well meaning trav…" at bounding box center [439, 244] width 253 height 259
click at [320, 224] on div "3" at bounding box center [320, 231] width 14 height 14
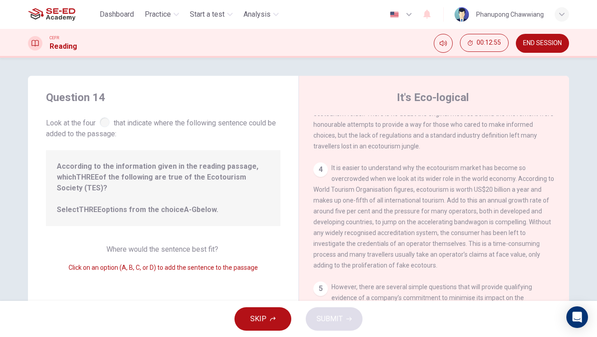
click at [321, 175] on div "4" at bounding box center [320, 169] width 14 height 14
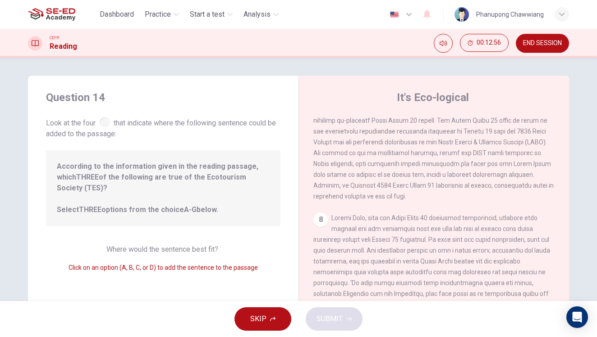
scroll to position [106, 0]
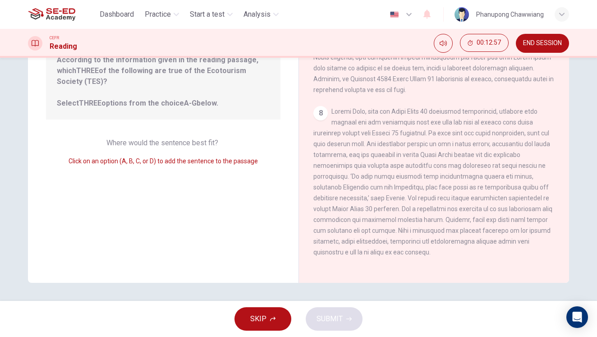
click at [272, 321] on icon "button" at bounding box center [272, 318] width 5 height 5
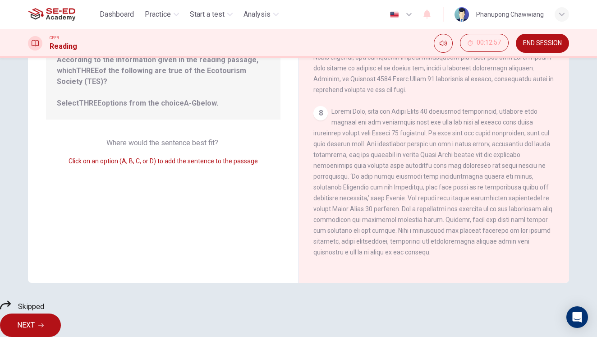
click at [378, 331] on div "Skipped NEXT" at bounding box center [298, 317] width 597 height 37
click at [61, 324] on button "NEXT" at bounding box center [30, 324] width 61 height 23
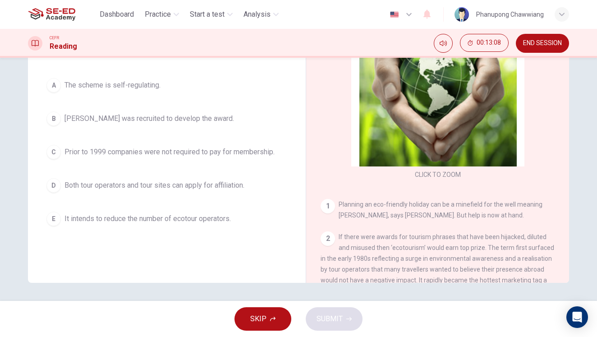
drag, startPoint x: 105, startPoint y: 218, endPoint x: 130, endPoint y: 225, distance: 26.8
click at [180, 228] on button "E It intends to reduce the number of ecotour operators." at bounding box center [166, 218] width 249 height 23
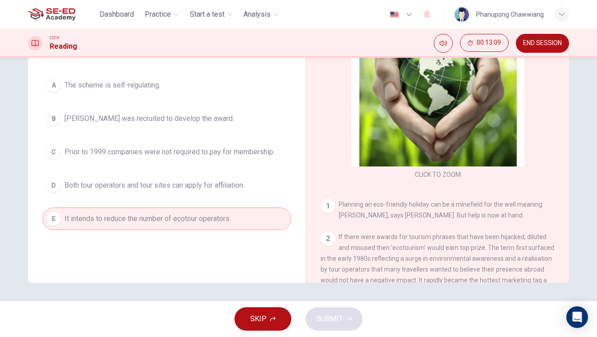
click at [133, 225] on button "E It intends to reduce the number of ecotour operators." at bounding box center [166, 218] width 249 height 23
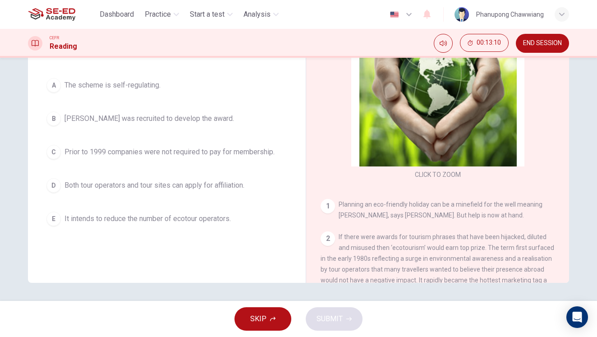
click at [156, 206] on div "A The scheme is self-regulating. B Amanda Marks was recruited to develop the aw…" at bounding box center [166, 152] width 249 height 156
click at [158, 183] on span "Both tour operators and tour sites can apply for affiliation." at bounding box center [154, 185] width 180 height 11
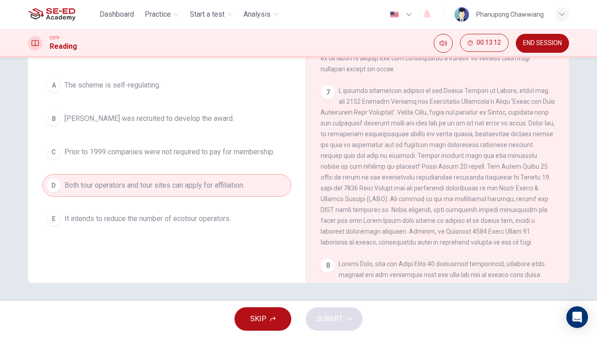
scroll to position [890, 0]
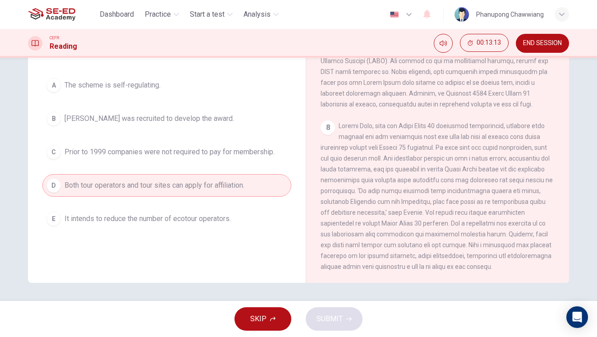
click at [324, 129] on div "8" at bounding box center [328, 127] width 14 height 14
drag, startPoint x: 81, startPoint y: 149, endPoint x: 279, endPoint y: 150, distance: 197.5
click at [471, 148] on div "Question 15 According to the information given in the reading passage, which TW…" at bounding box center [298, 125] width 541 height 313
click at [220, 150] on span "Prior to 1999 companies were not required to pay for membership." at bounding box center [169, 152] width 210 height 11
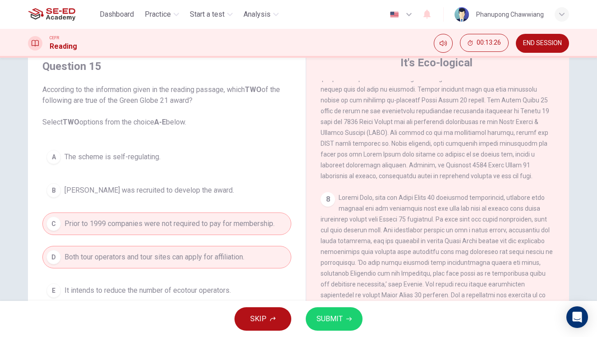
scroll to position [88, 0]
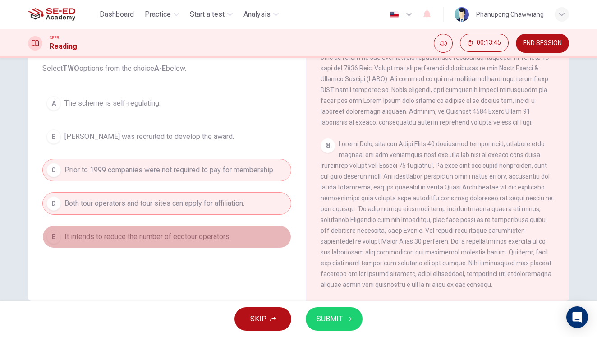
click at [172, 245] on button "E It intends to reduce the number of ecotour operators." at bounding box center [166, 236] width 249 height 23
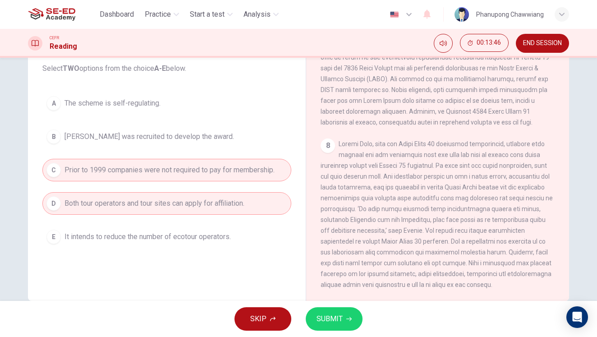
click at [168, 170] on span "Prior to 1999 companies were not required to pay for membership." at bounding box center [169, 170] width 210 height 11
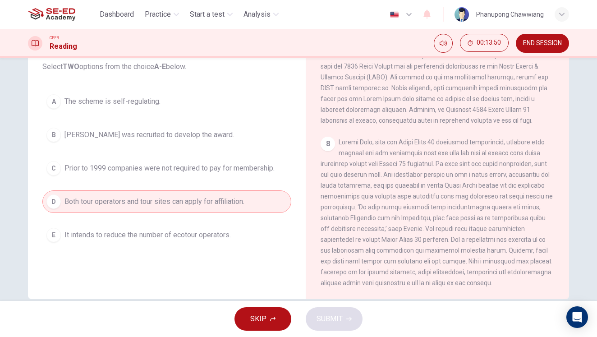
scroll to position [92, 0]
click at [237, 228] on button "E It intends to reduce the number of ecotour operators." at bounding box center [166, 233] width 249 height 23
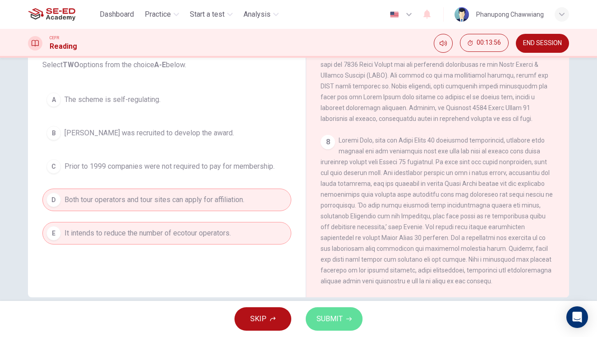
click at [345, 314] on button "SUBMIT" at bounding box center [334, 318] width 57 height 23
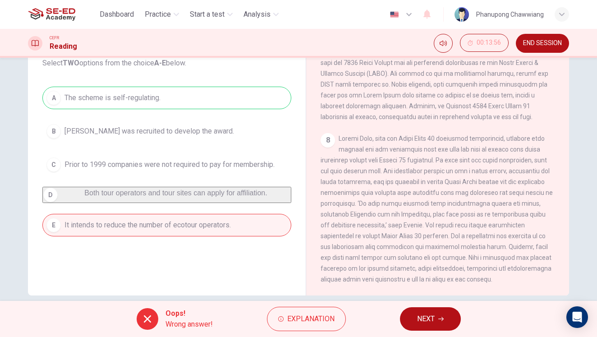
scroll to position [106, 0]
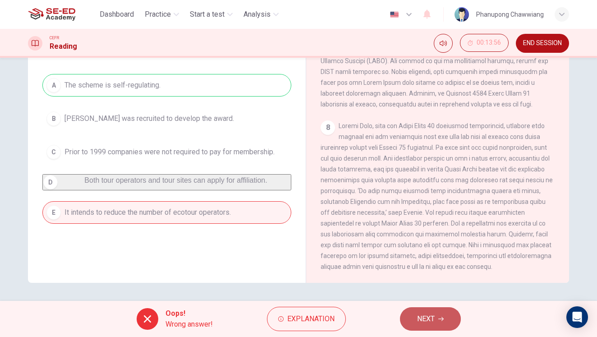
click at [427, 316] on span "NEXT" at bounding box center [426, 319] width 18 height 13
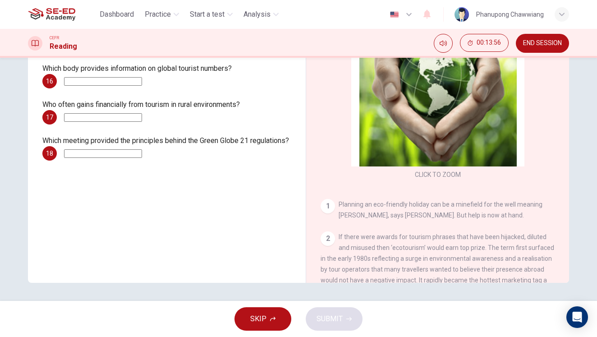
scroll to position [0, 0]
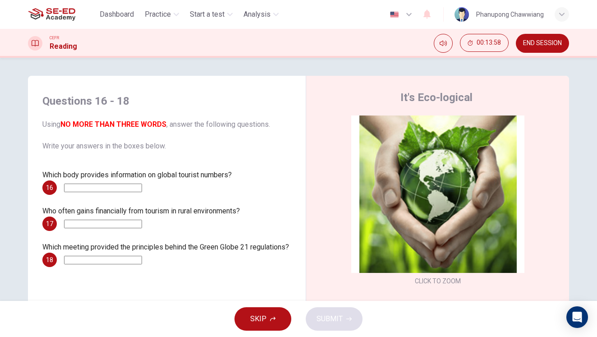
click at [88, 189] on input at bounding box center [103, 188] width 78 height 9
click at [110, 192] on input at bounding box center [103, 188] width 78 height 9
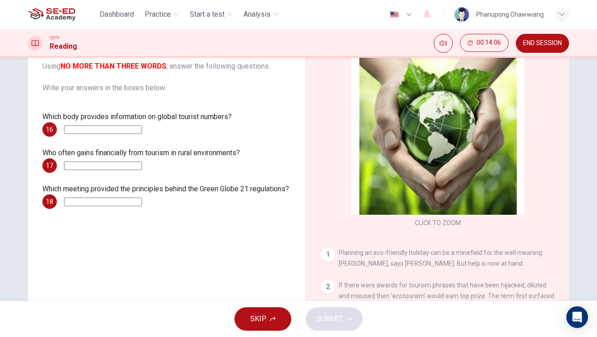
scroll to position [44, 0]
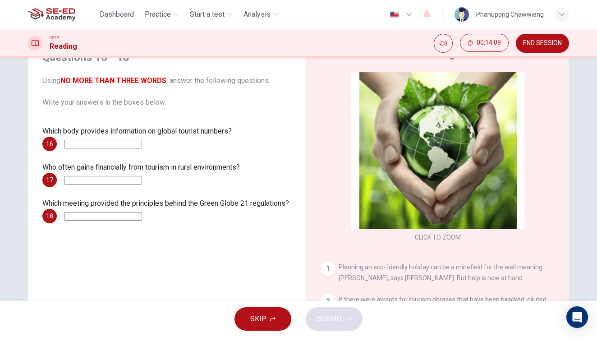
click at [142, 145] on input at bounding box center [103, 144] width 78 height 9
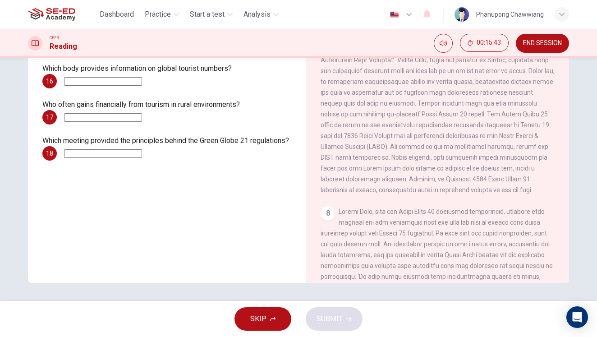
scroll to position [761, 0]
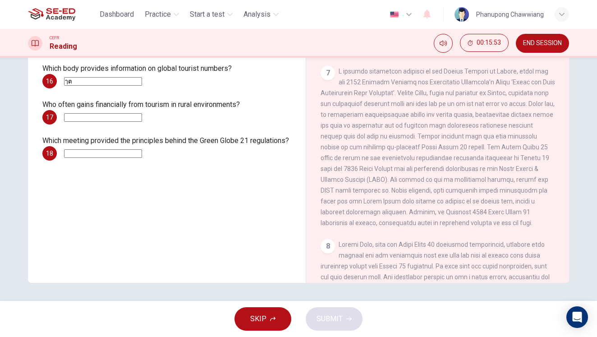
type input "ๅ"
type input "1999"
click at [126, 116] on input at bounding box center [103, 117] width 78 height 9
type input "Amanda Marks"
click at [142, 154] on input at bounding box center [103, 153] width 78 height 9
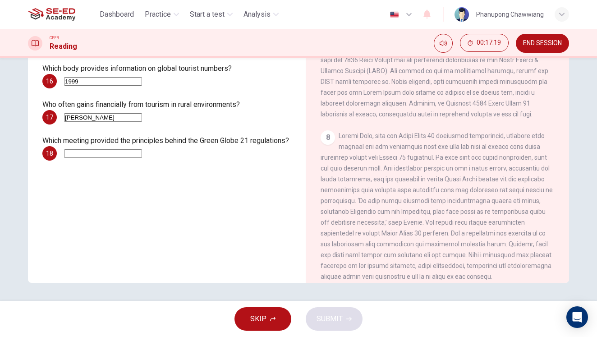
scroll to position [890, 0]
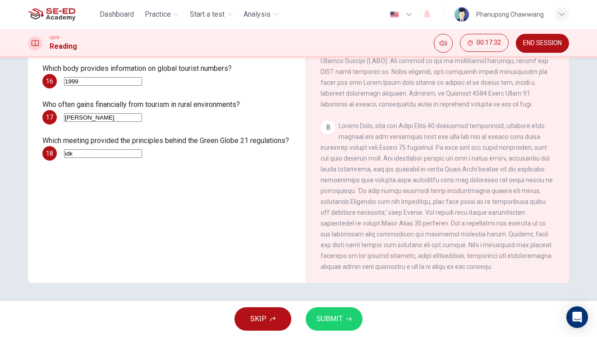
type input "idk"
click at [331, 321] on span "SUBMIT" at bounding box center [330, 319] width 26 height 13
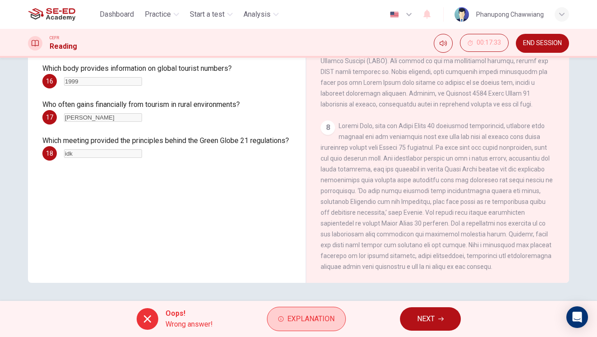
click at [308, 317] on span "Explanation" at bounding box center [310, 319] width 47 height 13
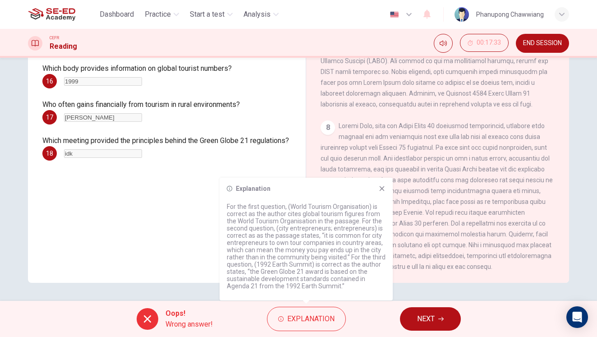
click at [423, 327] on button "NEXT" at bounding box center [430, 318] width 61 height 23
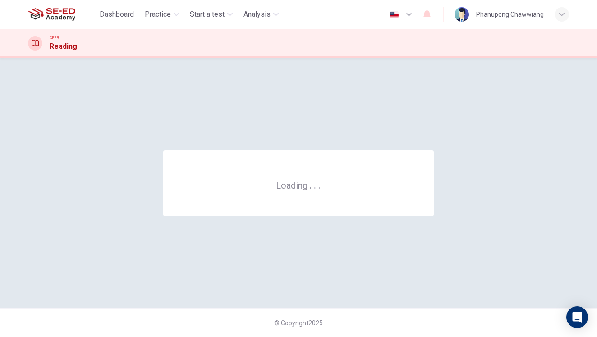
scroll to position [0, 0]
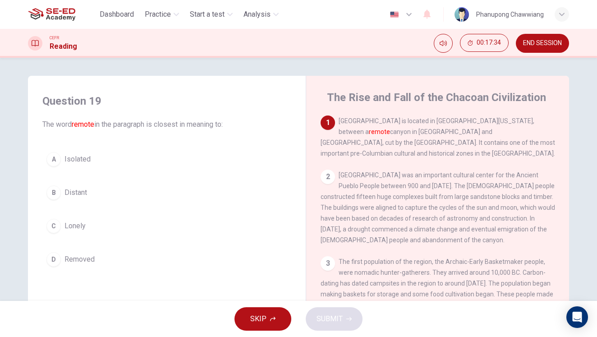
click at [533, 48] on button "END SESSION" at bounding box center [542, 43] width 53 height 19
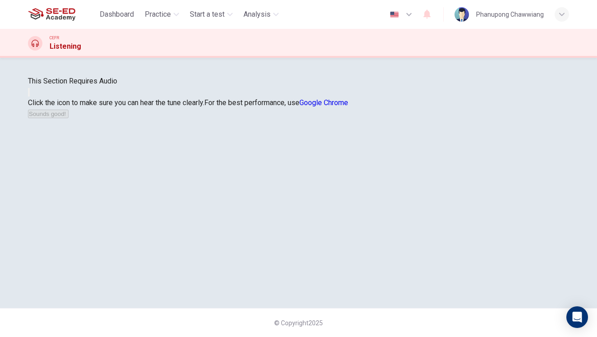
scroll to position [99, 0]
click at [30, 97] on button "button" at bounding box center [29, 92] width 2 height 9
click at [30, 94] on button "button" at bounding box center [29, 92] width 2 height 9
click at [29, 94] on icon "button" at bounding box center [29, 94] width 0 height 0
click at [30, 93] on button "button" at bounding box center [29, 92] width 2 height 9
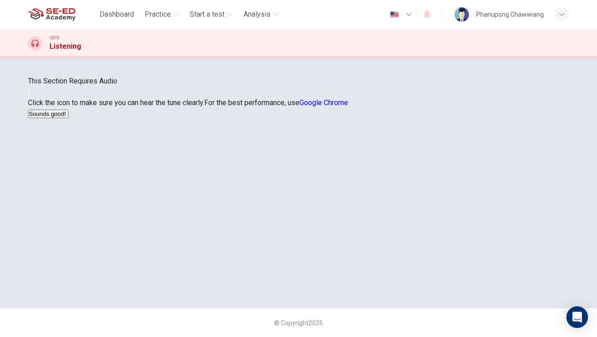
scroll to position [0, 0]
click at [29, 94] on icon "button" at bounding box center [29, 94] width 0 height 0
click at [30, 97] on button "button" at bounding box center [29, 92] width 2 height 9
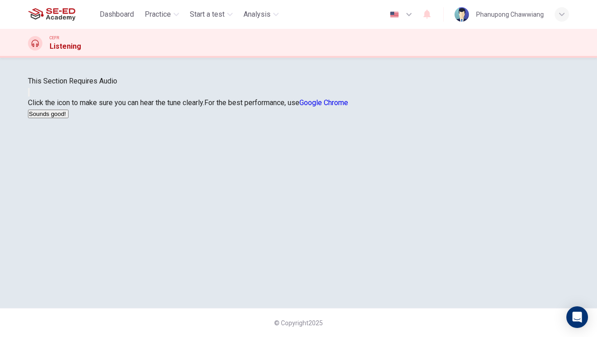
click at [29, 94] on icon "button" at bounding box center [29, 94] width 0 height 0
click at [69, 118] on button "Sounds good!" at bounding box center [48, 114] width 41 height 9
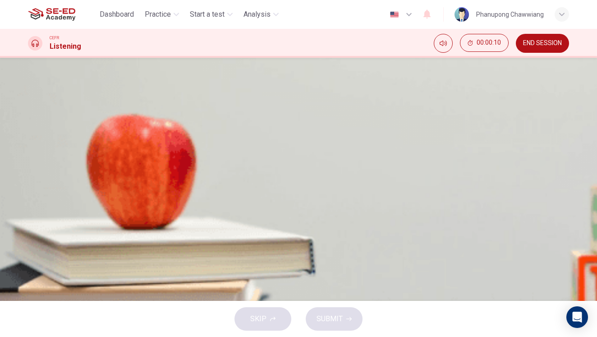
scroll to position [0, 0]
click at [32, 237] on icon "button" at bounding box center [32, 237] width 0 height 0
click at [375, 152] on button "B As an example of a disastrous engineering project" at bounding box center [298, 163] width 541 height 23
click at [29, 262] on icon "Click to see the audio transcription" at bounding box center [29, 262] width 0 height 0
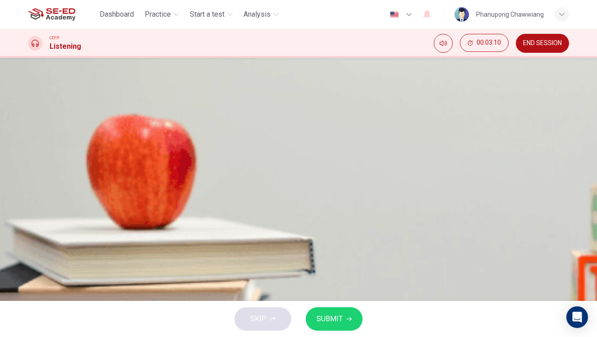
scroll to position [0, 0]
click at [337, 322] on span "SUBMIT" at bounding box center [330, 319] width 26 height 13
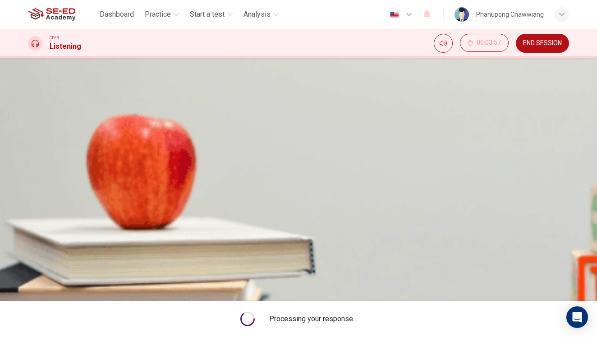
scroll to position [106, 0]
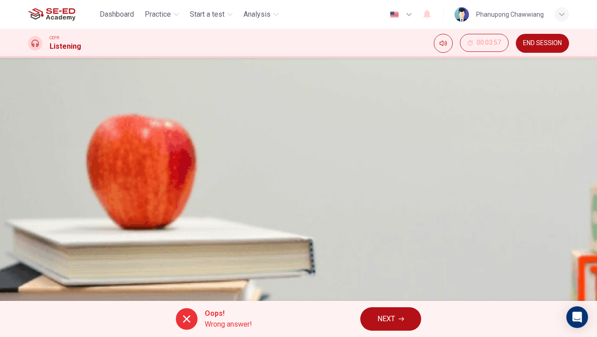
click at [189, 321] on icon at bounding box center [186, 318] width 11 height 11
drag, startPoint x: 241, startPoint y: 327, endPoint x: 325, endPoint y: 322, distance: 84.5
click at [244, 327] on span "Wrong answer!" at bounding box center [228, 324] width 47 height 11
click at [403, 326] on button "NEXT" at bounding box center [390, 318] width 61 height 23
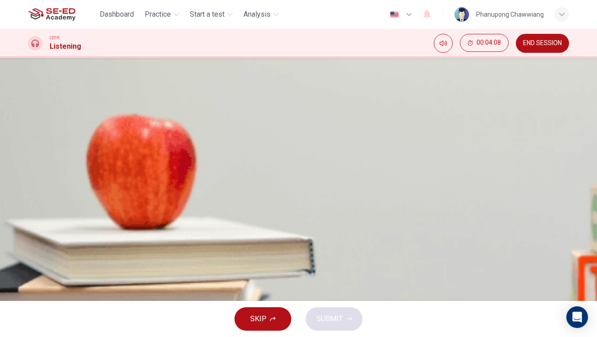
scroll to position [54, 0]
click at [376, 158] on span "There had been a range of feasibility studies for accessing the proposals of th…" at bounding box center [213, 163] width 326 height 11
click at [32, 237] on icon "button" at bounding box center [32, 237] width 0 height 0
click at [334, 314] on span "SUBMIT" at bounding box center [330, 319] width 26 height 13
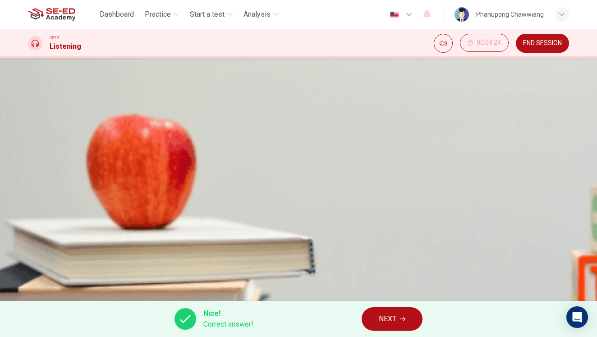
click at [394, 321] on span "NEXT" at bounding box center [388, 319] width 18 height 13
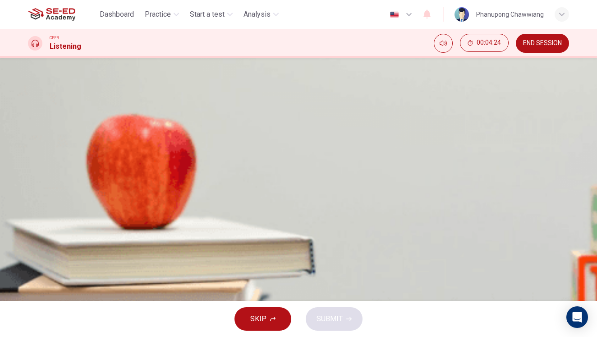
scroll to position [39, 0]
click at [209, 158] on span "It is important to do thorough background research" at bounding box center [129, 163] width 159 height 11
click at [198, 136] on span "It is important to focus on what you are good at" at bounding box center [124, 141] width 148 height 11
click at [209, 158] on span "It is important to do thorough background research" at bounding box center [129, 163] width 159 height 11
drag, startPoint x: 341, startPoint y: 321, endPoint x: 362, endPoint y: 310, distance: 23.8
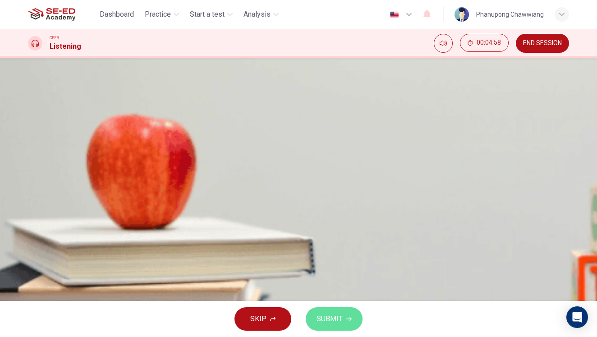
click at [341, 321] on span "SUBMIT" at bounding box center [330, 319] width 26 height 13
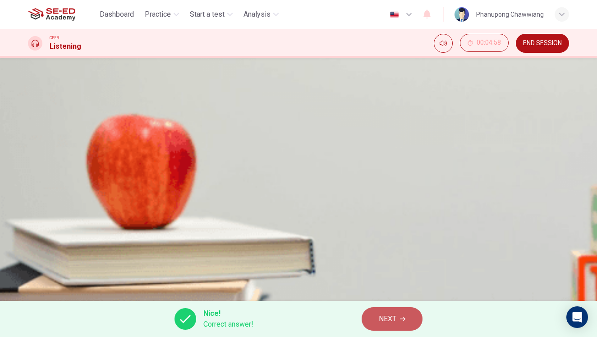
click at [399, 317] on button "NEXT" at bounding box center [392, 318] width 61 height 23
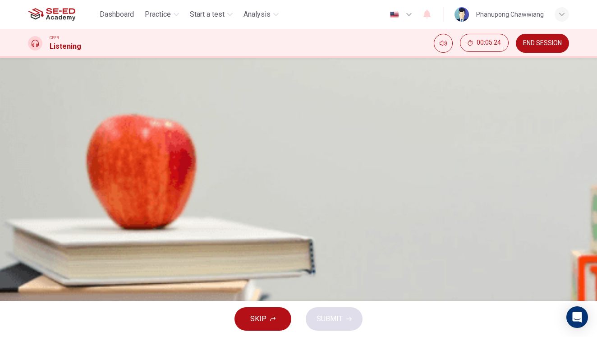
click at [326, 136] on span "The feasibility study is an evaluation and analysis of the potential of a propo…" at bounding box center [188, 141] width 276 height 11
click at [316, 315] on button "SUBMIT" at bounding box center [334, 318] width 57 height 23
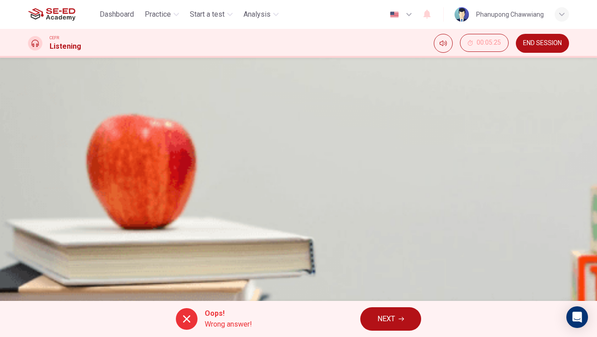
click at [186, 316] on icon at bounding box center [186, 318] width 11 height 11
click at [389, 325] on button "NEXT" at bounding box center [390, 318] width 61 height 23
type input "79"
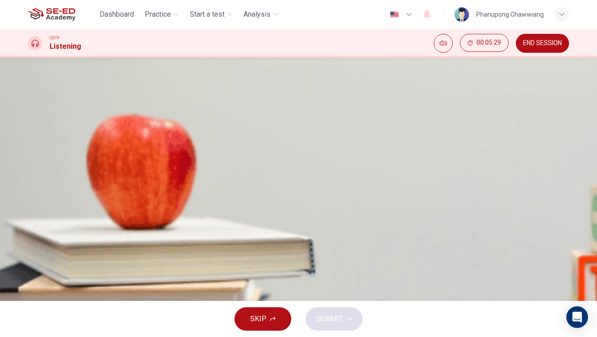
click at [35, 93] on button "button" at bounding box center [31, 89] width 7 height 7
type input "0"
drag, startPoint x: 442, startPoint y: 151, endPoint x: 271, endPoint y: 282, distance: 215.8
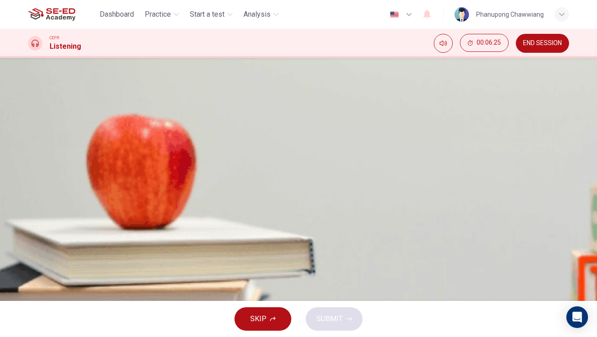
click at [271, 277] on div "A It's important to clearly state which parts are your own opinion B It primari…" at bounding box center [298, 232] width 541 height 90
drag, startPoint x: 328, startPoint y: 218, endPoint x: 316, endPoint y: 193, distance: 28.3
click at [243, 218] on span "It primarily focuses on the engineering aspects of the project" at bounding box center [146, 220] width 193 height 11
click at [244, 193] on span "It's important to clearly state which parts are your own opinion" at bounding box center [147, 198] width 194 height 11
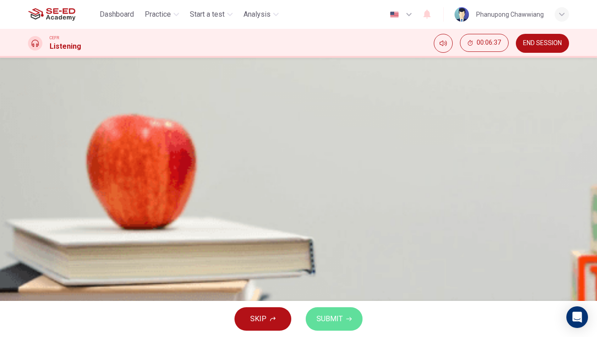
click at [332, 322] on span "SUBMIT" at bounding box center [330, 319] width 26 height 13
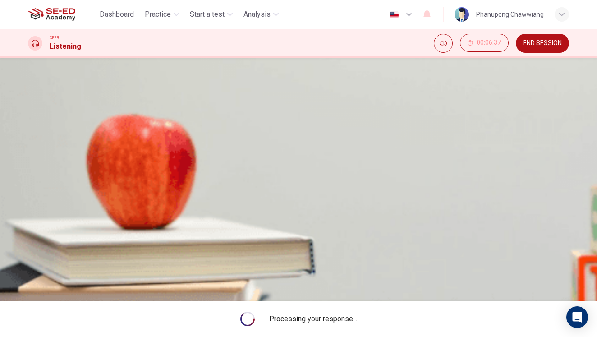
type input "79"
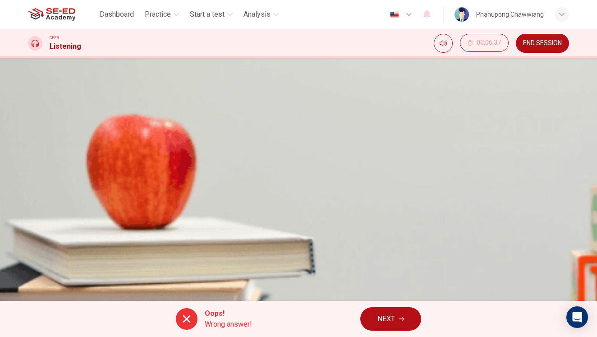
click at [393, 320] on span "NEXT" at bounding box center [386, 319] width 18 height 13
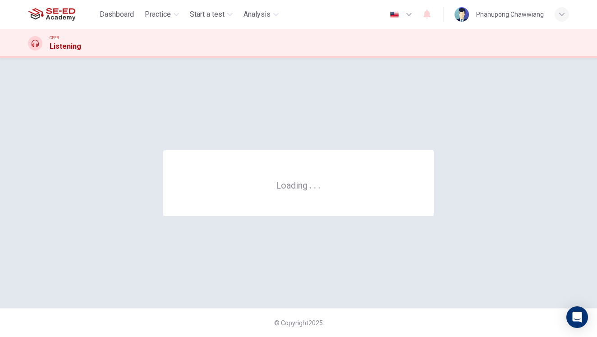
scroll to position [0, 0]
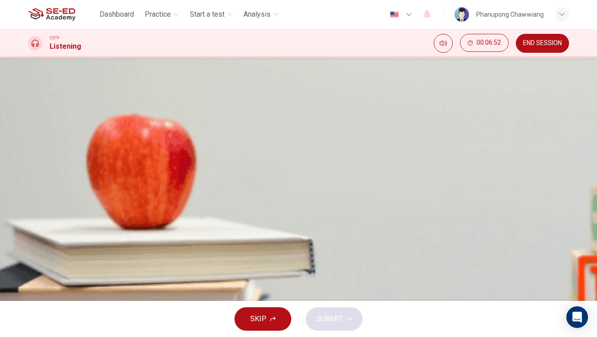
click at [32, 236] on icon "button" at bounding box center [32, 236] width 0 height 0
click at [145, 191] on span "have no experience of cycling." at bounding box center [97, 185] width 95 height 11
drag, startPoint x: 346, startPoint y: 323, endPoint x: 384, endPoint y: 291, distance: 49.6
click at [346, 322] on button "SUBMIT" at bounding box center [334, 318] width 57 height 23
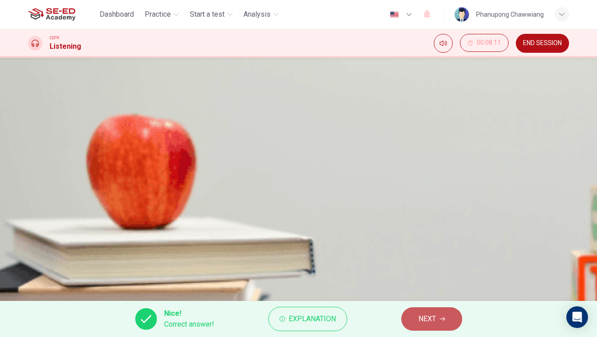
click at [429, 318] on span "NEXT" at bounding box center [427, 319] width 18 height 13
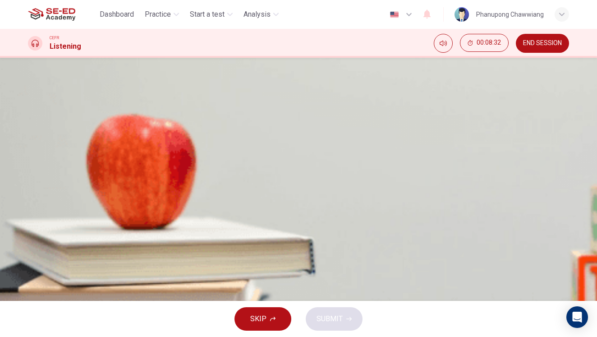
click at [195, 213] on span "teaching them basic skills on quiet roads first." at bounding box center [122, 207] width 145 height 11
click at [343, 314] on button "SUBMIT" at bounding box center [334, 318] width 57 height 23
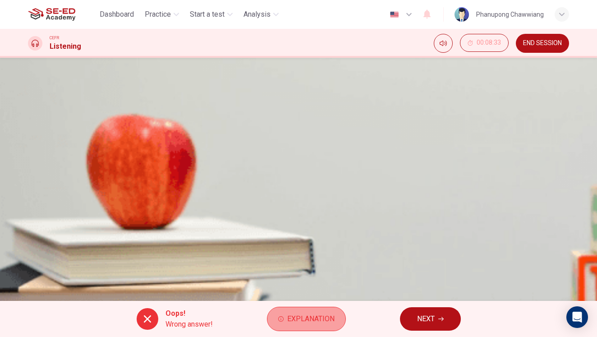
click at [315, 320] on span "Explanation" at bounding box center [310, 319] width 47 height 13
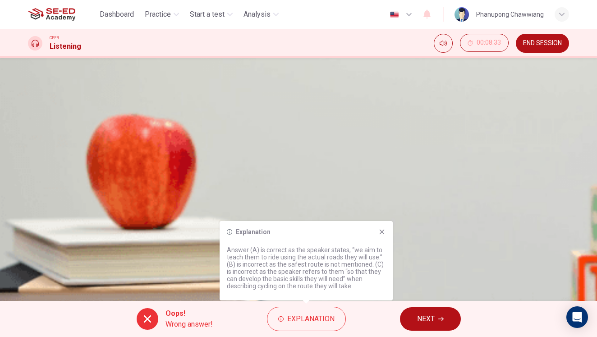
click at [436, 318] on button "NEXT" at bounding box center [430, 318] width 61 height 23
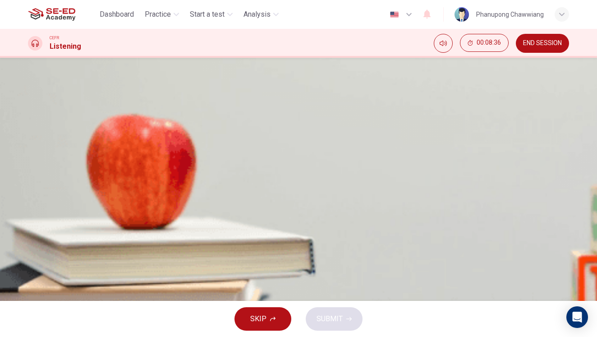
click at [32, 236] on icon "button" at bounding box center [32, 236] width 0 height 0
drag, startPoint x: 354, startPoint y: 251, endPoint x: 351, endPoint y: 266, distance: 15.2
click at [168, 213] on span "confidence in complex road systems." at bounding box center [109, 207] width 118 height 11
click at [332, 317] on span "SUBMIT" at bounding box center [330, 319] width 26 height 13
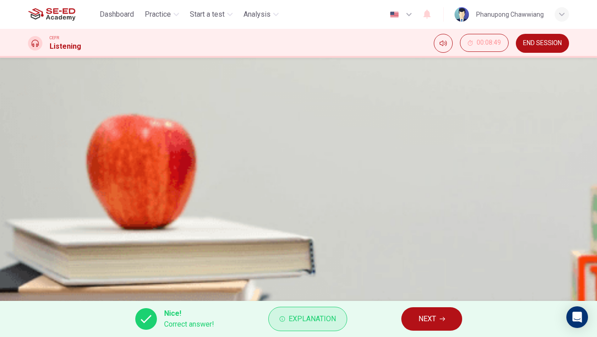
click at [323, 322] on span "Explanation" at bounding box center [312, 319] width 47 height 13
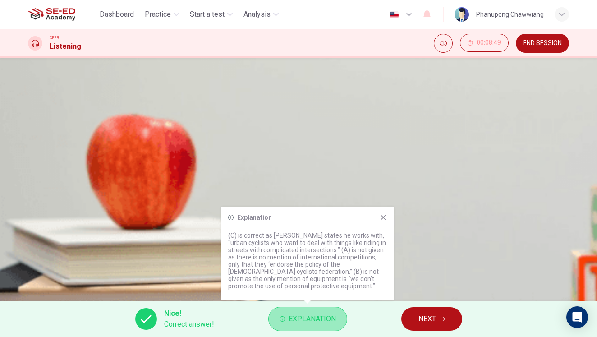
click at [323, 322] on span "Explanation" at bounding box center [312, 319] width 47 height 13
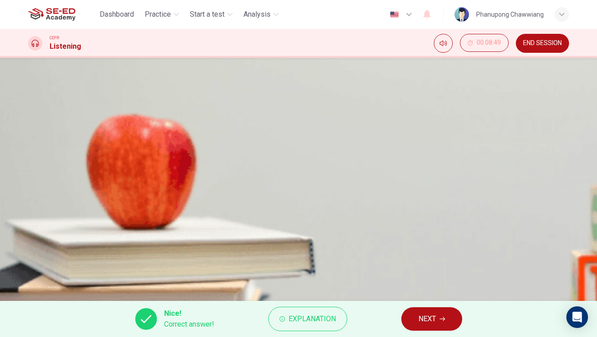
click at [436, 326] on button "NEXT" at bounding box center [431, 318] width 61 height 23
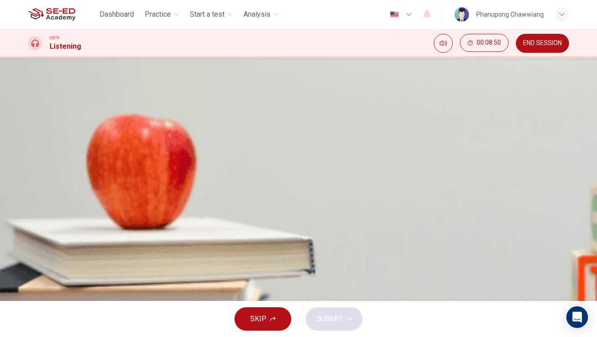
click at [32, 236] on icon "button" at bounding box center [32, 236] width 0 height 0
drag, startPoint x: 263, startPoint y: 148, endPoint x: 311, endPoint y: 156, distance: 48.3
click at [311, 156] on div "Question 9 Choose the correct letter, A , B , or C . CitiCyclist supports the v…" at bounding box center [298, 147] width 541 height 143
click at [311, 153] on div "Question 9 Choose the correct letter, A , B , or C . CitiCyclist supports the v…" at bounding box center [298, 147] width 541 height 143
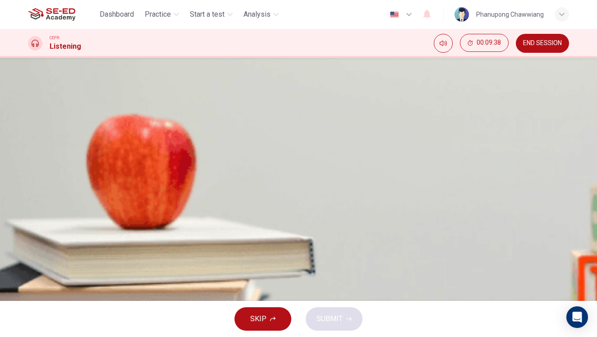
click at [188, 213] on span "know how to ride confidently on busy roads." at bounding box center [119, 207] width 138 height 11
click at [218, 168] on span "have separate sections of the road from motor traffic." at bounding box center [134, 162] width 168 height 11
click at [332, 317] on span "SUBMIT" at bounding box center [330, 319] width 26 height 13
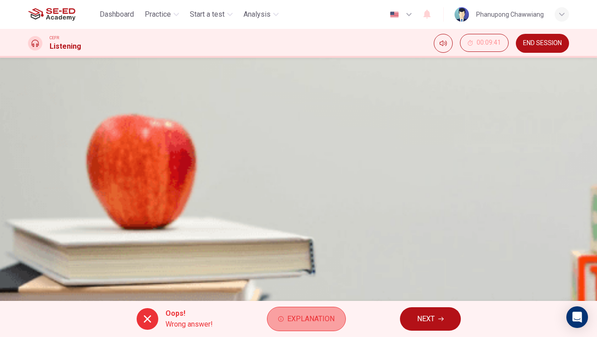
click at [317, 322] on span "Explanation" at bounding box center [310, 319] width 47 height 13
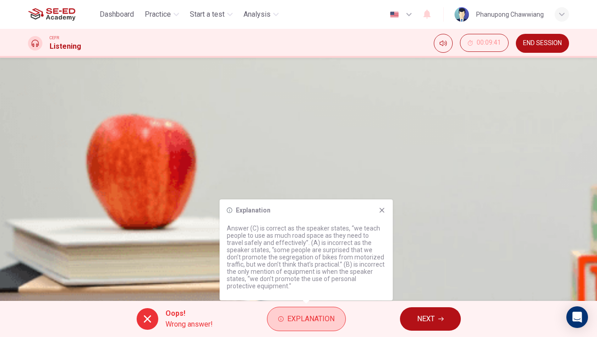
click at [317, 322] on span "Explanation" at bounding box center [310, 319] width 47 height 13
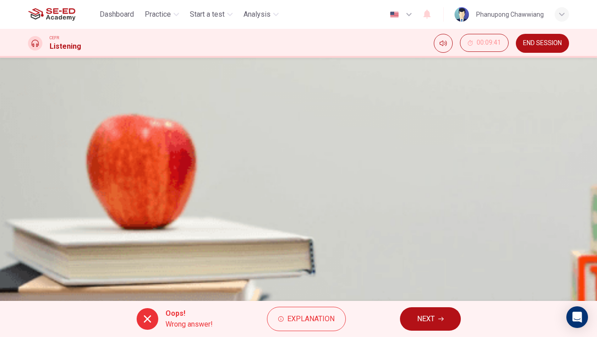
click at [445, 318] on button "NEXT" at bounding box center [430, 318] width 61 height 23
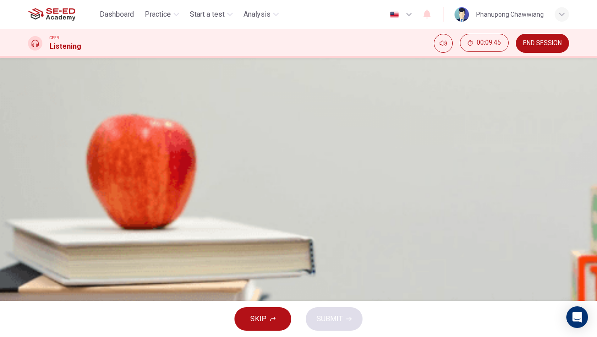
click at [32, 222] on icon "button" at bounding box center [32, 222] width 0 height 0
drag, startPoint x: 273, startPoint y: 216, endPoint x: 316, endPoint y: 218, distance: 42.9
click at [102, 188] on b "cost (single person):" at bounding box center [66, 183] width 71 height 9
click at [171, 177] on input at bounding box center [126, 169] width 90 height 14
click at [227, 206] on input at bounding box center [182, 198] width 90 height 14
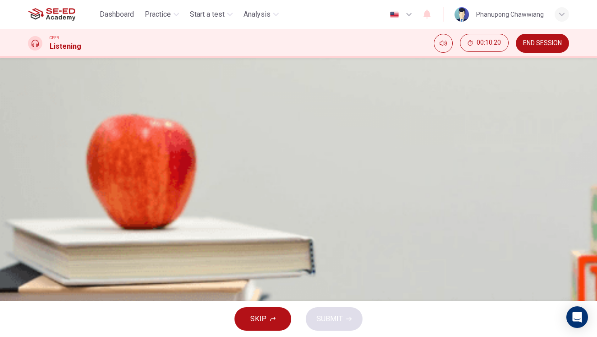
type input "61"
type input "tr"
type input "61"
type input "trav"
type input "61"
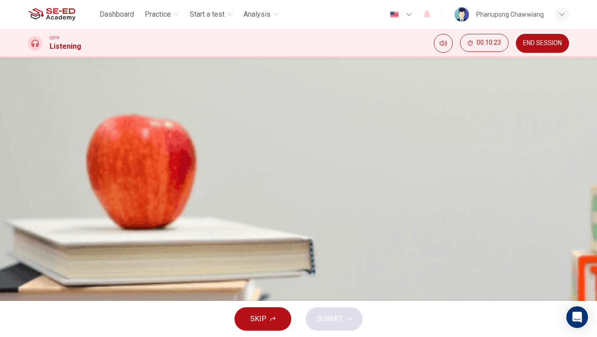
type input "travel"
type input "62"
type input "travel sa"
type input "62"
type input "travel safe"
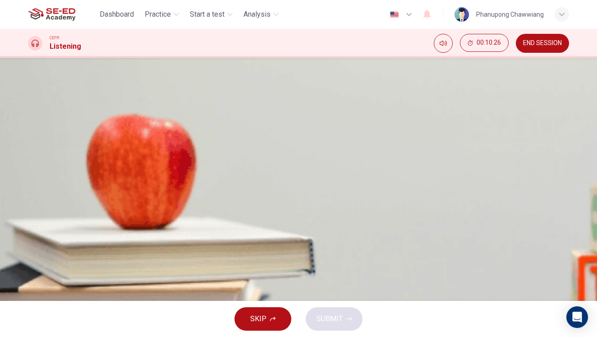
type input "63"
type input "travel safety"
type input "63"
type input "travel safety"
click at [171, 177] on input at bounding box center [126, 169] width 90 height 14
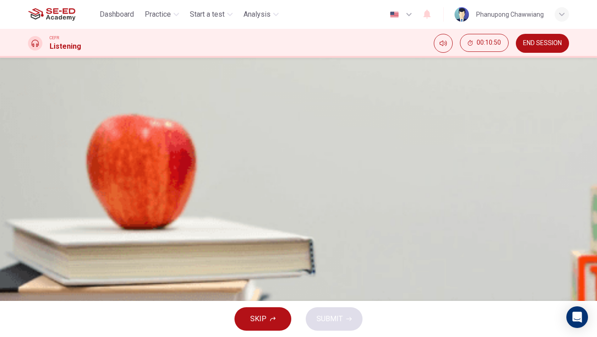
type input "72"
drag, startPoint x: 407, startPoint y: 244, endPoint x: 349, endPoint y: 239, distance: 57.9
click at [227, 206] on div "12 travel safety" at bounding box center [171, 198] width 112 height 14
type input "83"
click at [171, 177] on input at bounding box center [126, 169] width 90 height 14
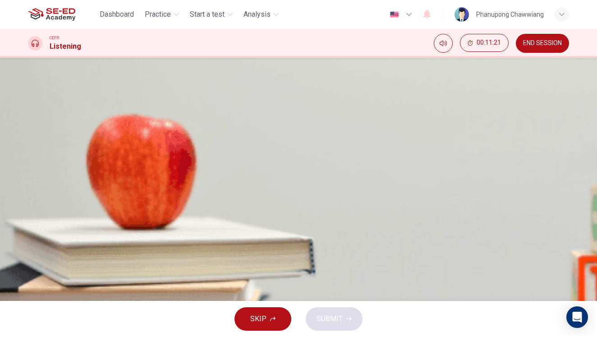
type input "84"
type input "02"
type input "84"
type input "020"
type input "85"
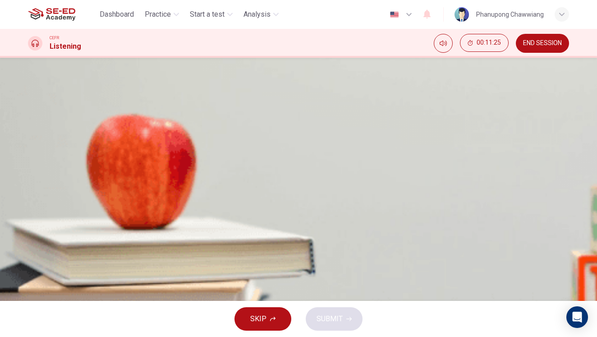
type input "02075"
type input "85"
type input "020756"
type input "85"
type input "0207562"
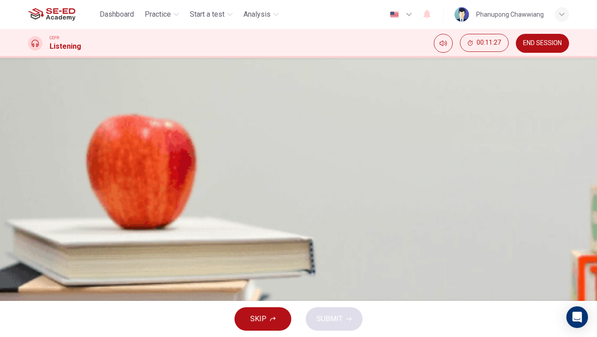
type input "86"
type input "02075627"
type input "86"
type input "020756278"
type input "87"
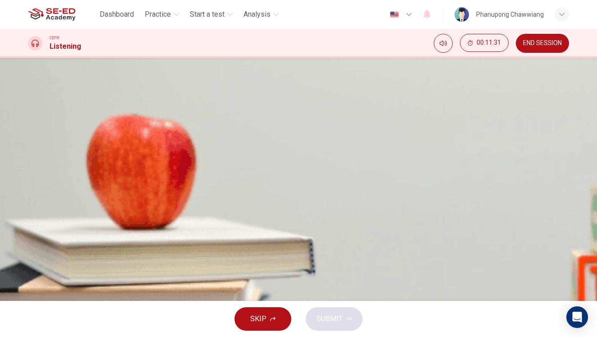
type input "020756278"
click at [219, 191] on input at bounding box center [174, 184] width 90 height 14
type input "90"
type input "6"
type input "95"
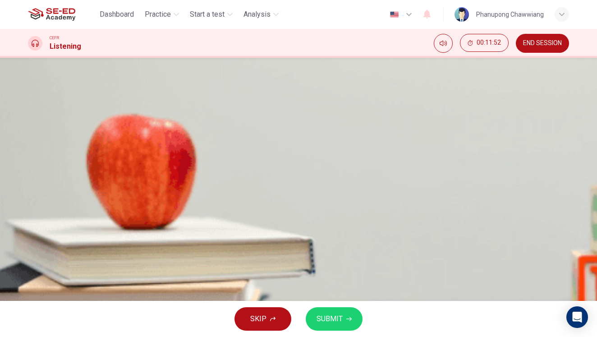
type input "6"
drag, startPoint x: 339, startPoint y: 315, endPoint x: 352, endPoint y: 310, distance: 13.6
click at [339, 315] on span "SUBMIT" at bounding box center [330, 319] width 26 height 13
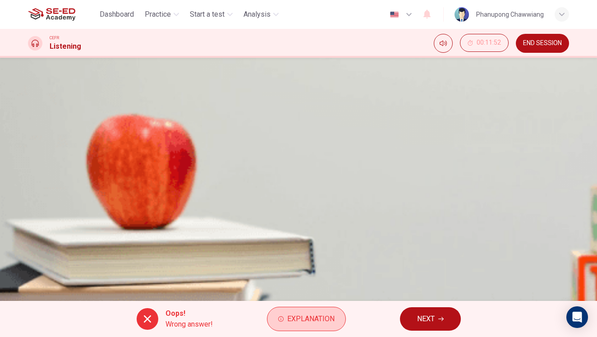
click at [286, 319] on button "Explanation" at bounding box center [306, 319] width 79 height 24
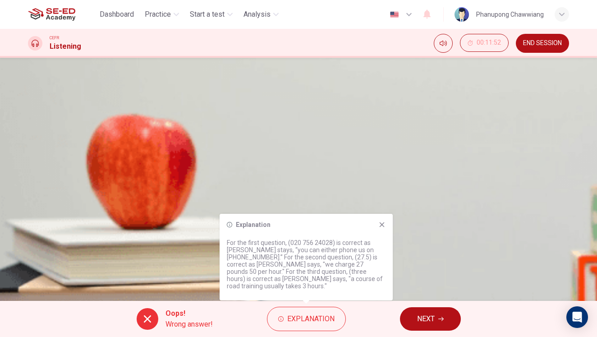
type input "0"
drag, startPoint x: 290, startPoint y: 265, endPoint x: 350, endPoint y: 281, distance: 62.6
click at [350, 280] on p "For the first question, (020 756 24028) is correct as Jack stays, “you can eith…" at bounding box center [306, 264] width 159 height 51
click at [431, 206] on div "Questions 10 - 12 Complete the notes below. Write NO MORE THAN THREE WORDS AND/…" at bounding box center [298, 141] width 541 height 130
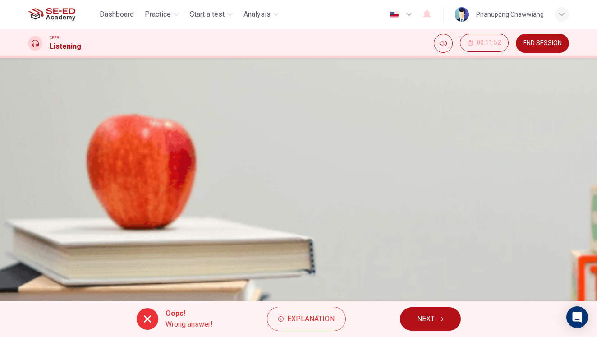
click at [437, 322] on button "NEXT" at bounding box center [430, 318] width 61 height 23
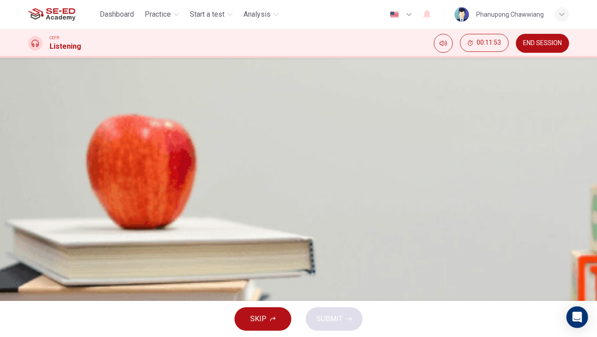
click at [554, 40] on span "END SESSION" at bounding box center [542, 43] width 39 height 7
